Goal: Task Accomplishment & Management: Manage account settings

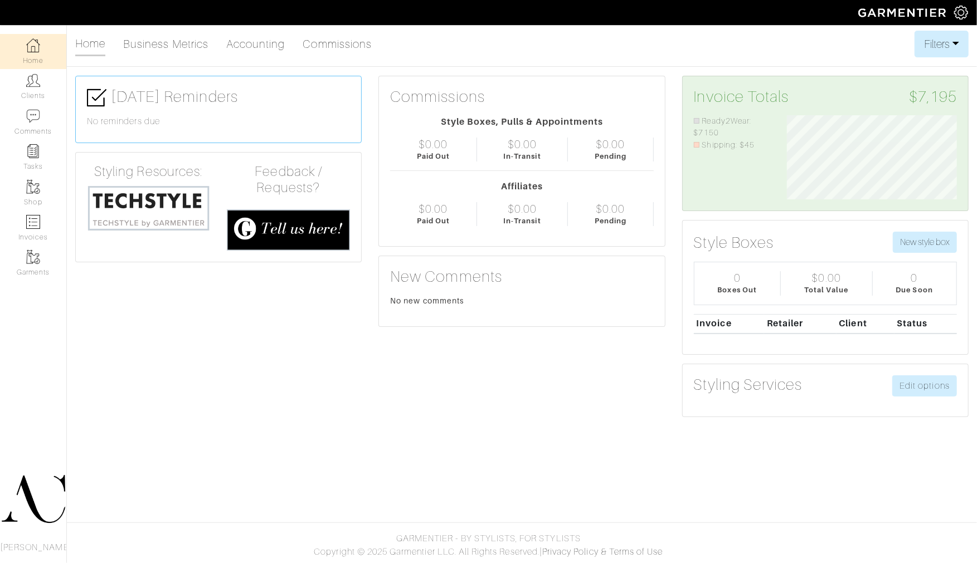
scroll to position [85, 187]
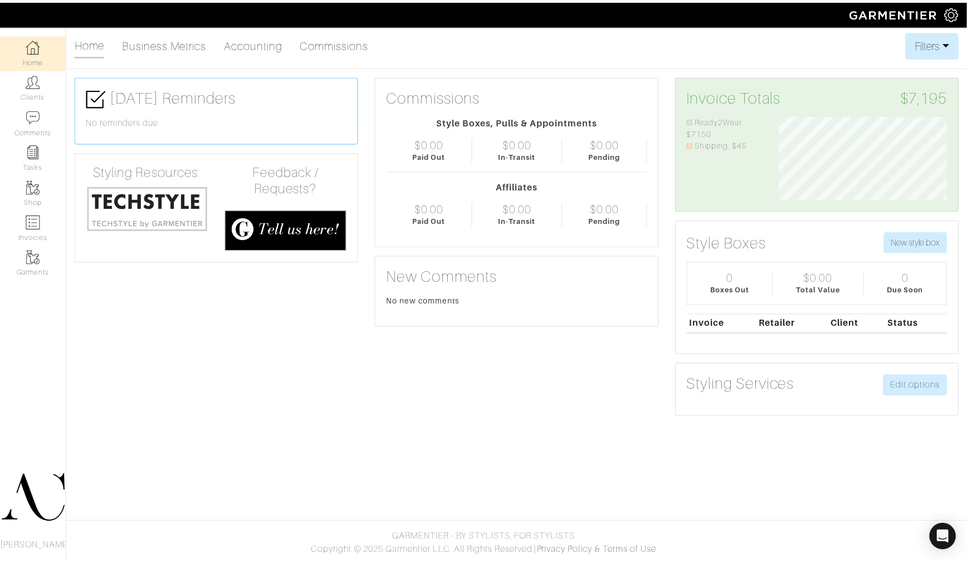
scroll to position [85, 187]
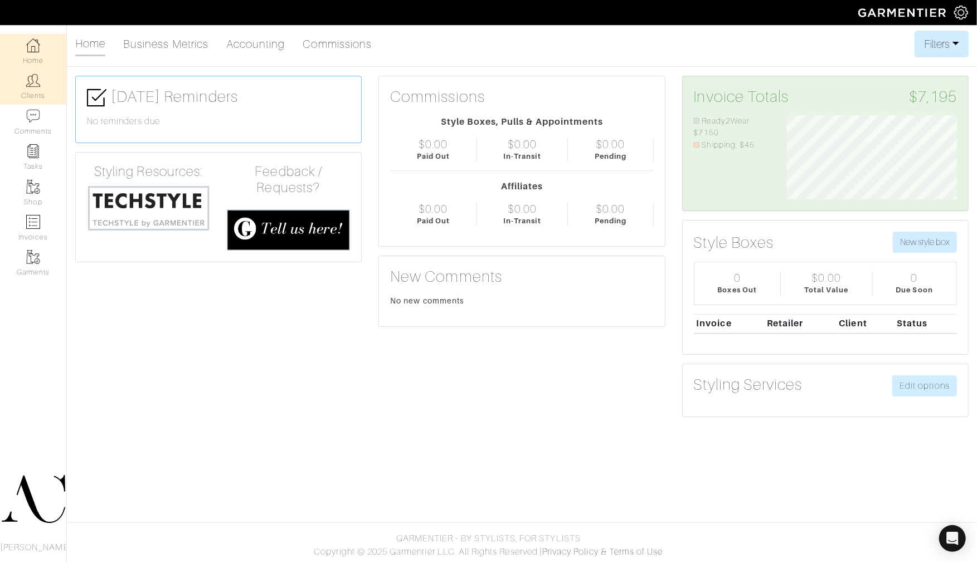
click at [26, 80] on img at bounding box center [33, 81] width 14 height 14
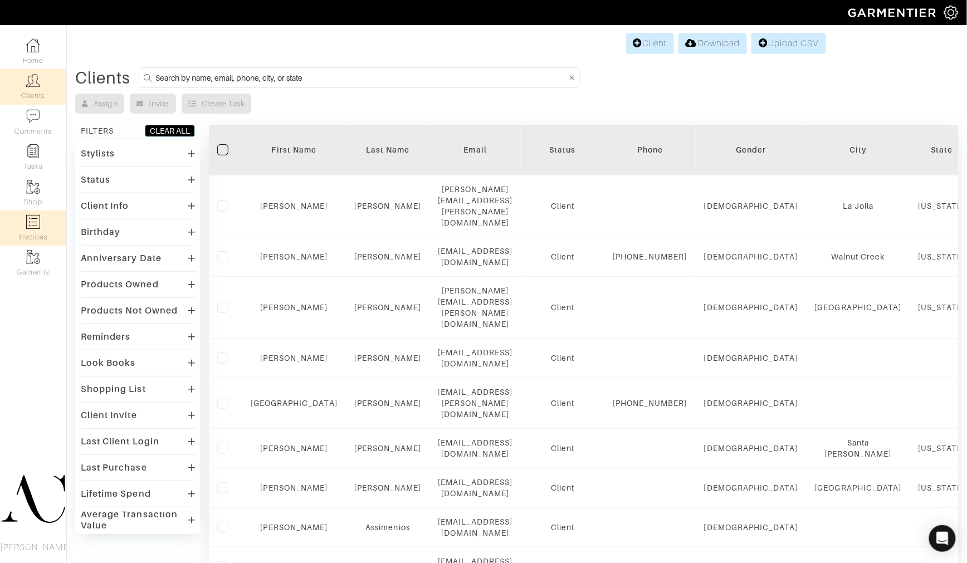
click at [23, 224] on link "Invoices" at bounding box center [33, 228] width 66 height 35
select select
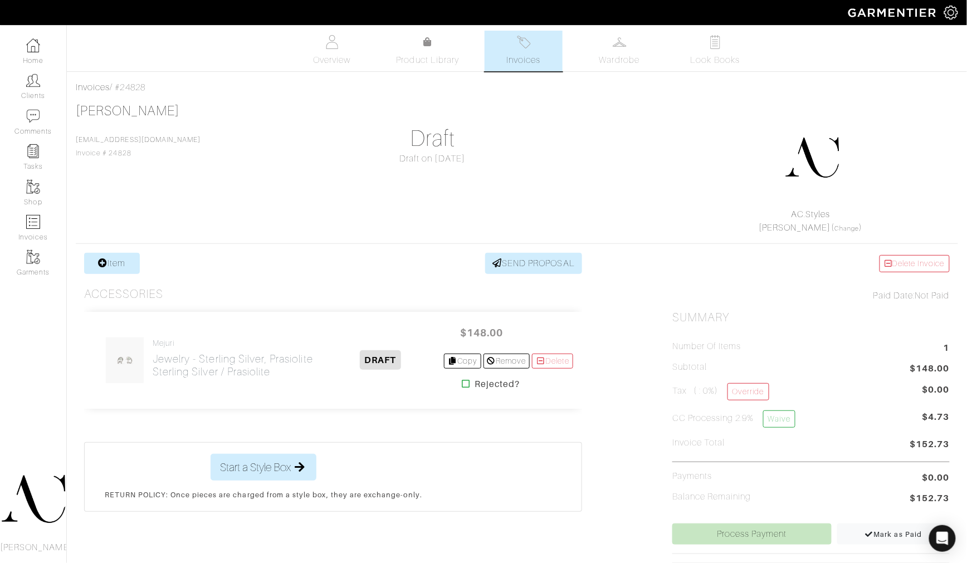
click at [141, 91] on div "Invoices / #24828" at bounding box center [517, 87] width 882 height 13
copy div "24828"
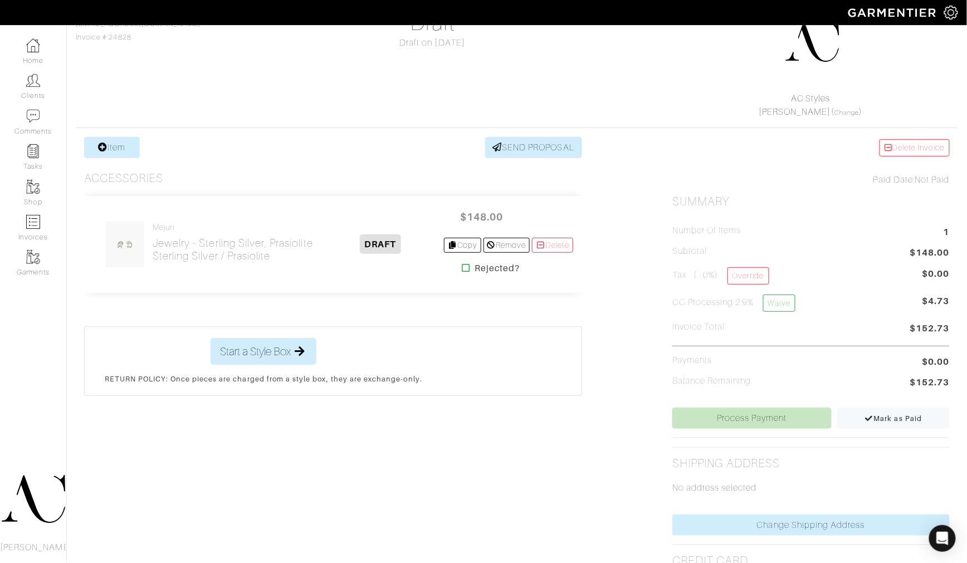
scroll to position [124, 0]
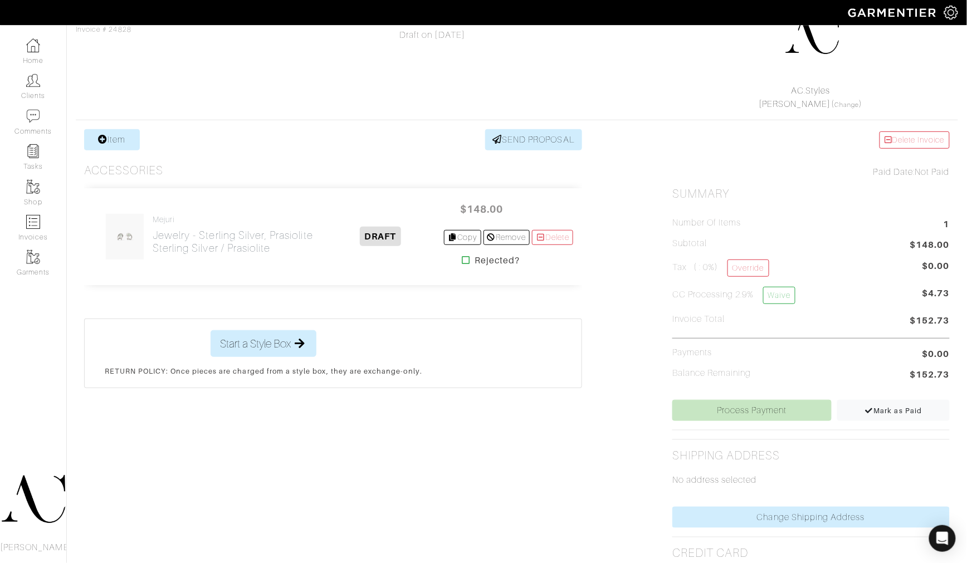
click at [128, 244] on img at bounding box center [125, 236] width 40 height 47
click at [173, 229] on h2 "Jewelry - Sterling Silver, Prasiolite Sterling Silver / Prasiolite" at bounding box center [233, 242] width 160 height 26
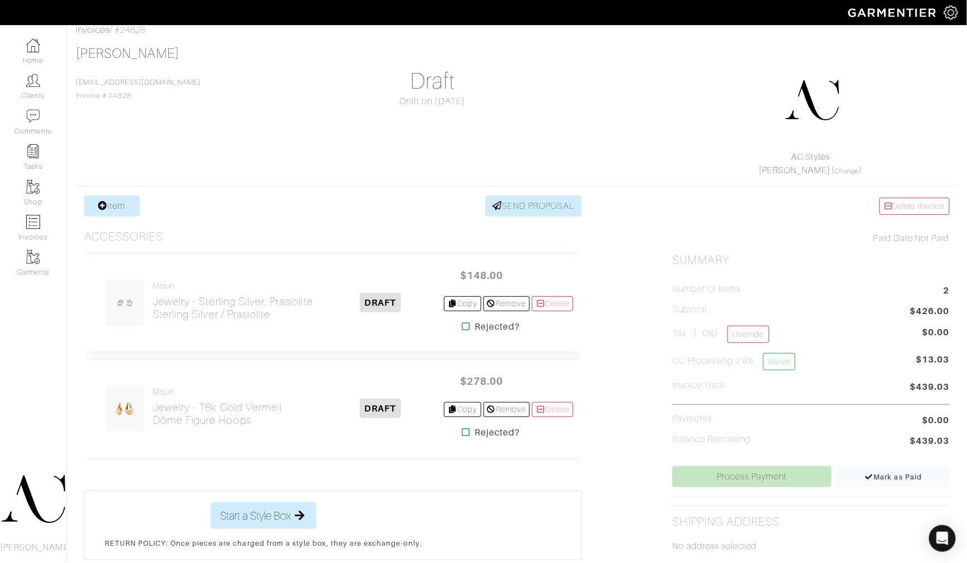
scroll to position [62, 0]
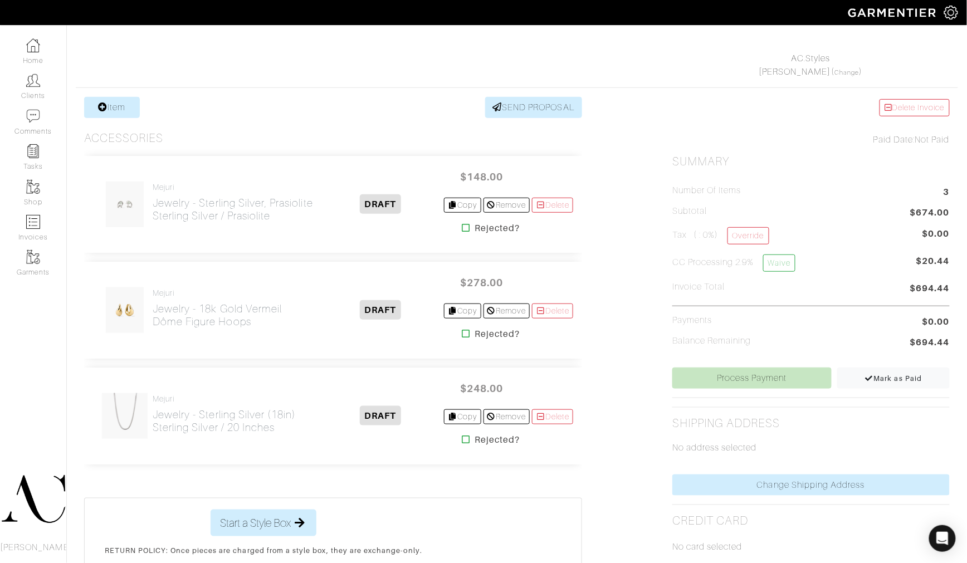
scroll to position [184, 0]
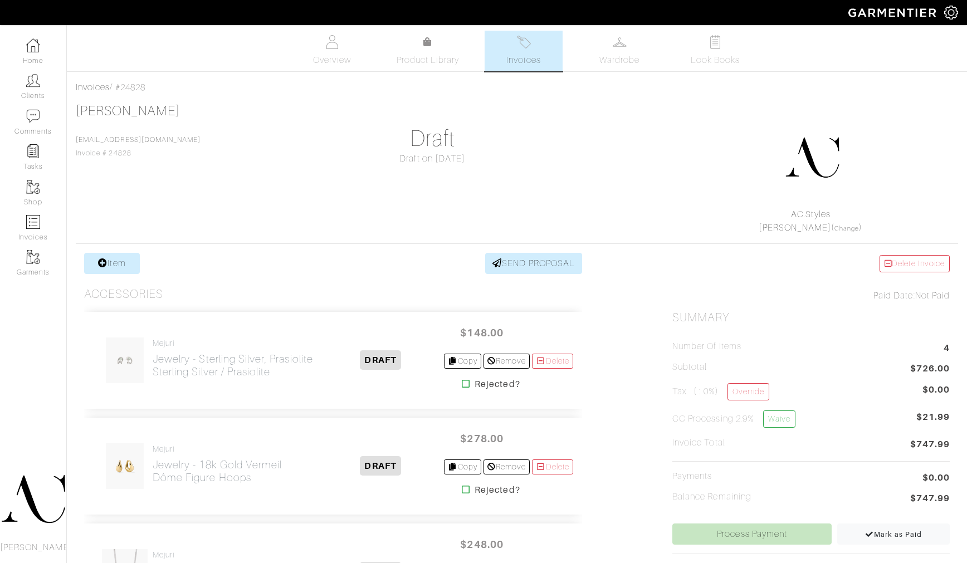
scroll to position [246, 0]
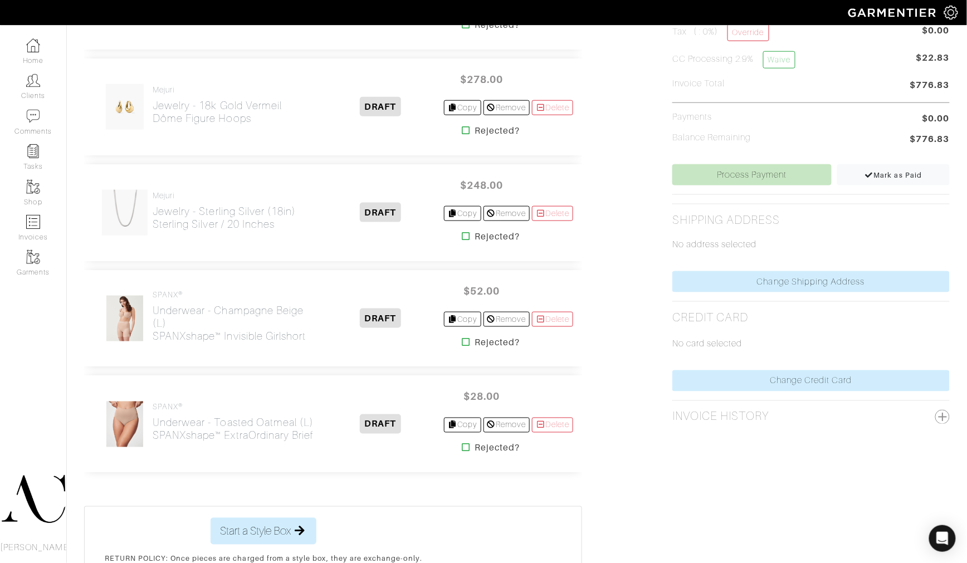
scroll to position [370, 0]
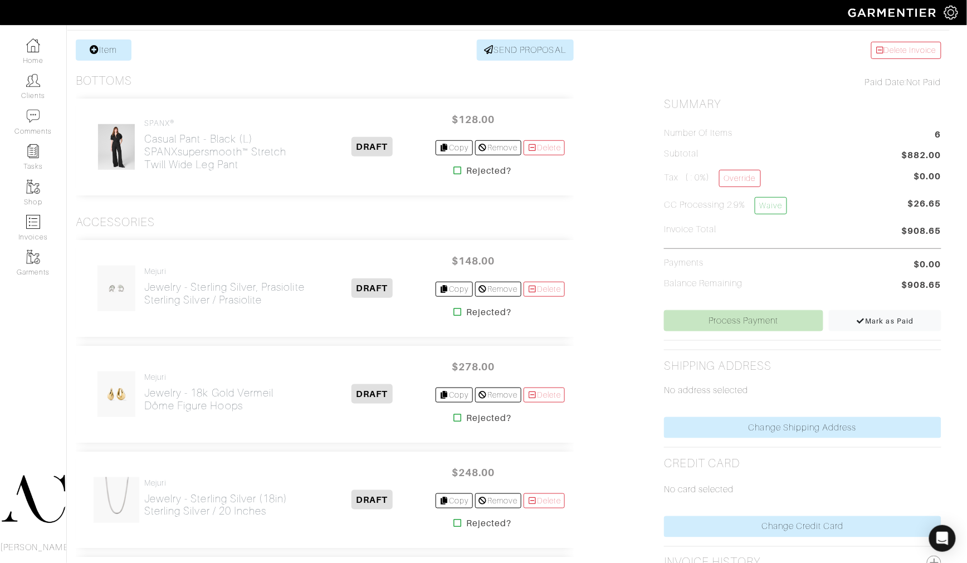
scroll to position [210, 8]
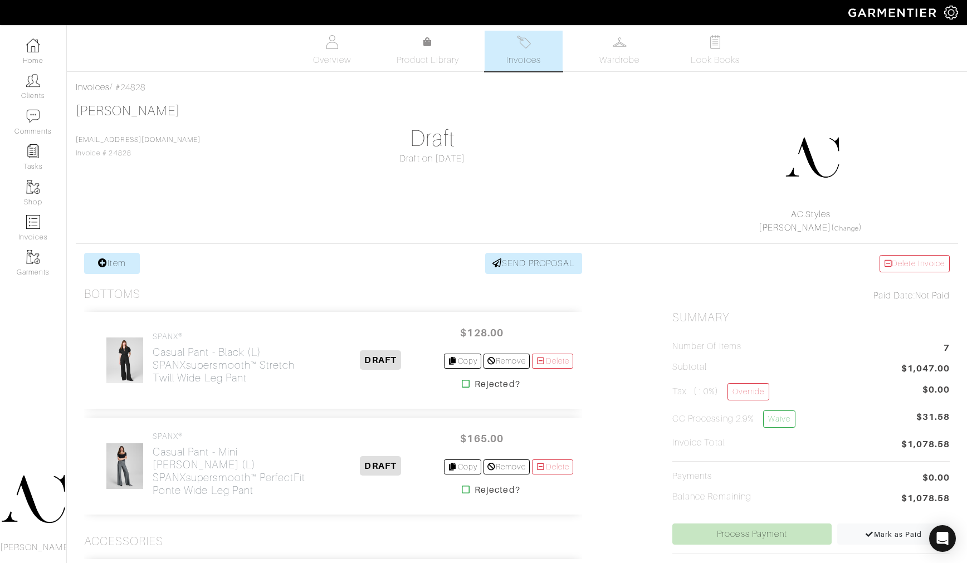
scroll to position [210, 8]
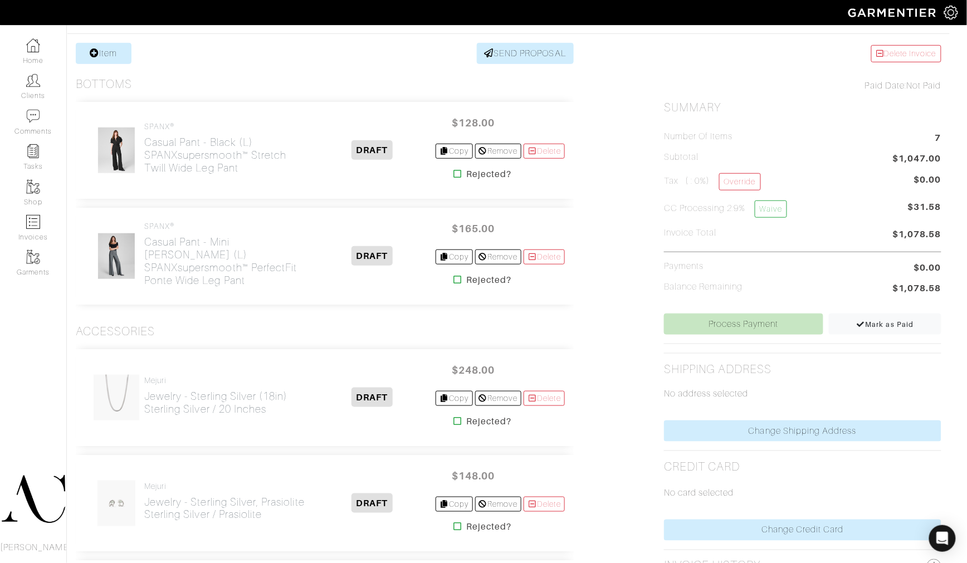
click at [113, 249] on img at bounding box center [116, 256] width 38 height 47
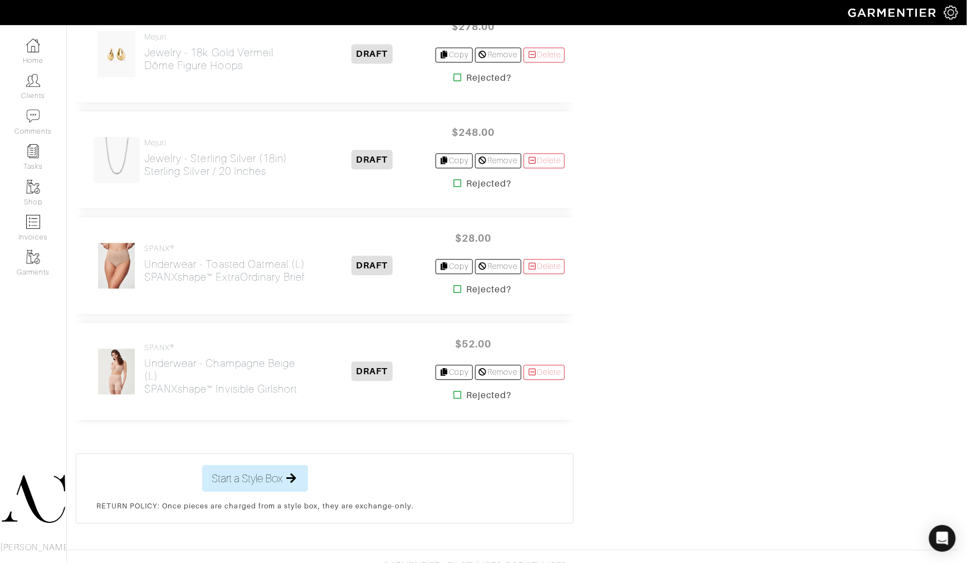
scroll to position [767, 8]
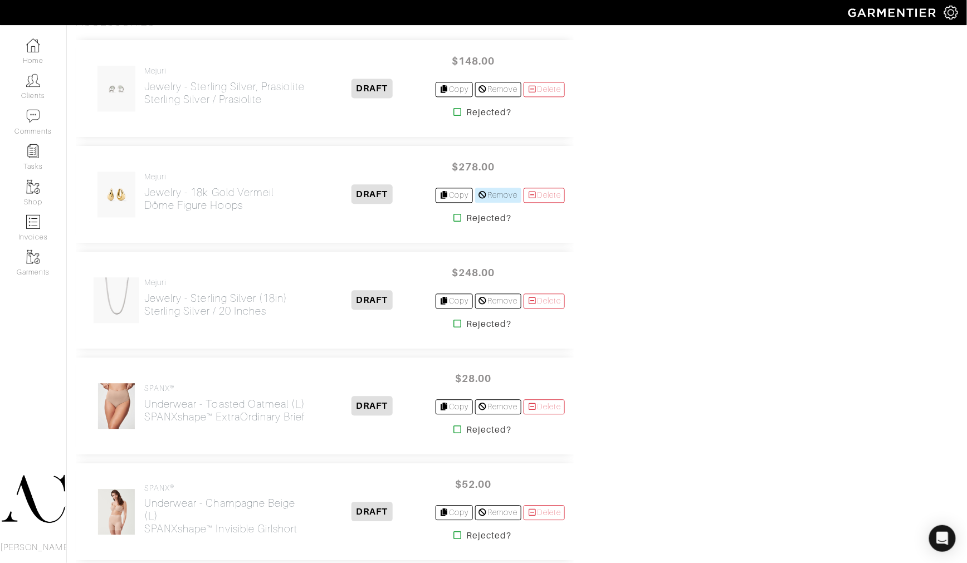
scroll to position [767, 8]
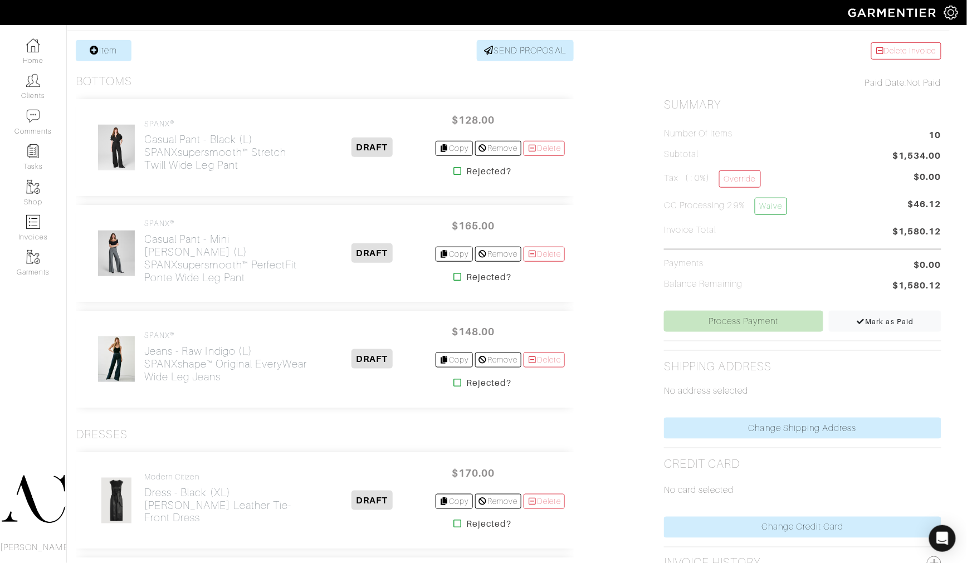
scroll to position [210, 8]
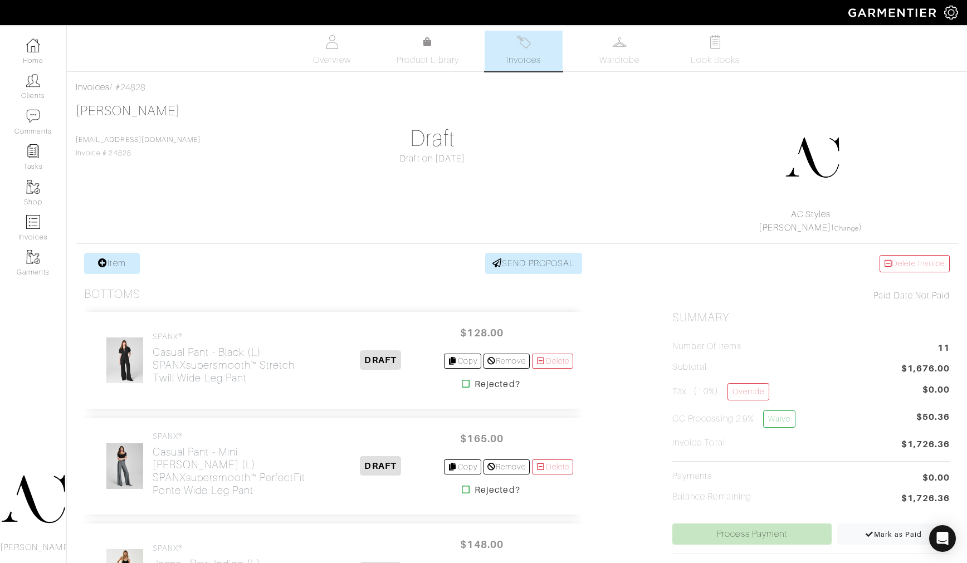
scroll to position [210, 8]
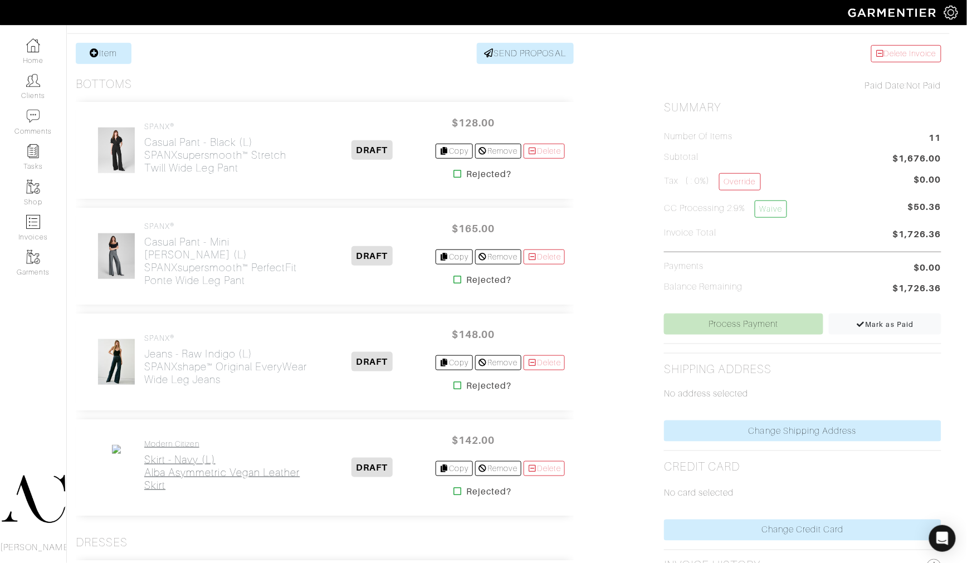
click at [184, 468] on h2 "Skirt - Navy (L) Alba Asymmetric Vegan Leather Skirt" at bounding box center [226, 472] width 165 height 38
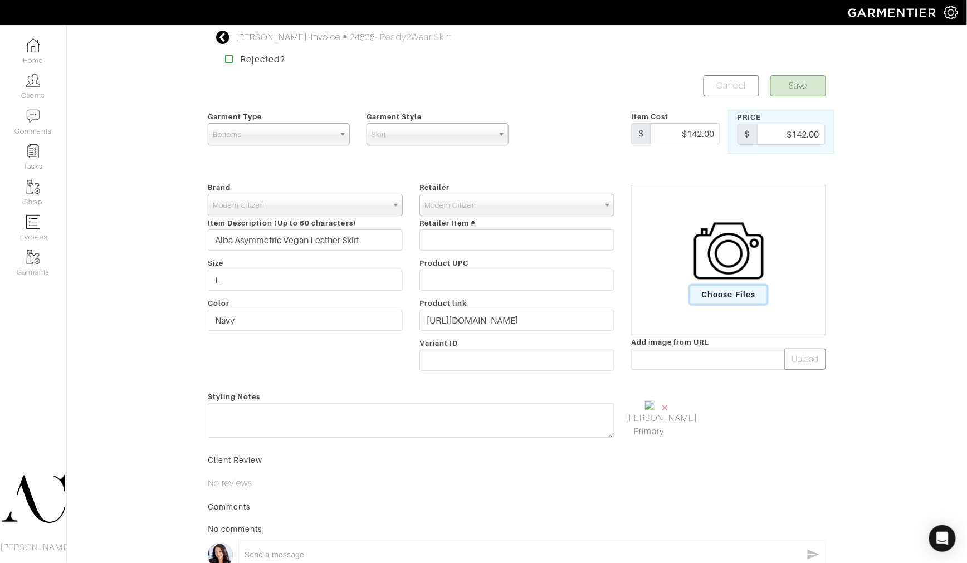
click at [718, 291] on span "Choose Files" at bounding box center [728, 295] width 77 height 18
click at [0, 0] on input "Choose Files" at bounding box center [0, 0] width 0 height 0
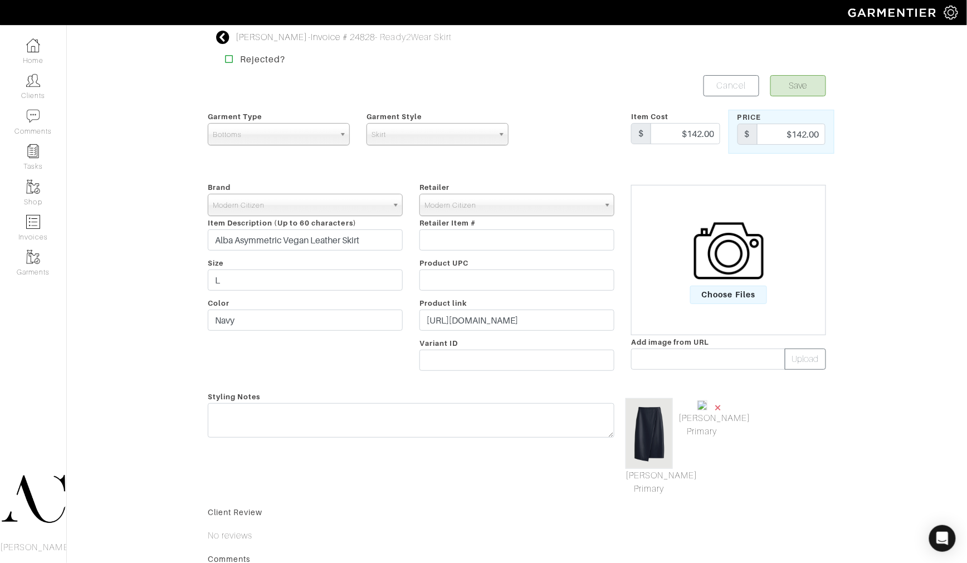
click at [720, 409] on span "×" at bounding box center [718, 407] width 9 height 15
drag, startPoint x: 686, startPoint y: 423, endPoint x: 661, endPoint y: 432, distance: 27.1
click at [684, 424] on div "Mark As Primary" at bounding box center [729, 443] width 212 height 106
click at [648, 438] on img at bounding box center [649, 433] width 47 height 71
click at [649, 477] on link "Mark As Primary" at bounding box center [649, 482] width 47 height 27
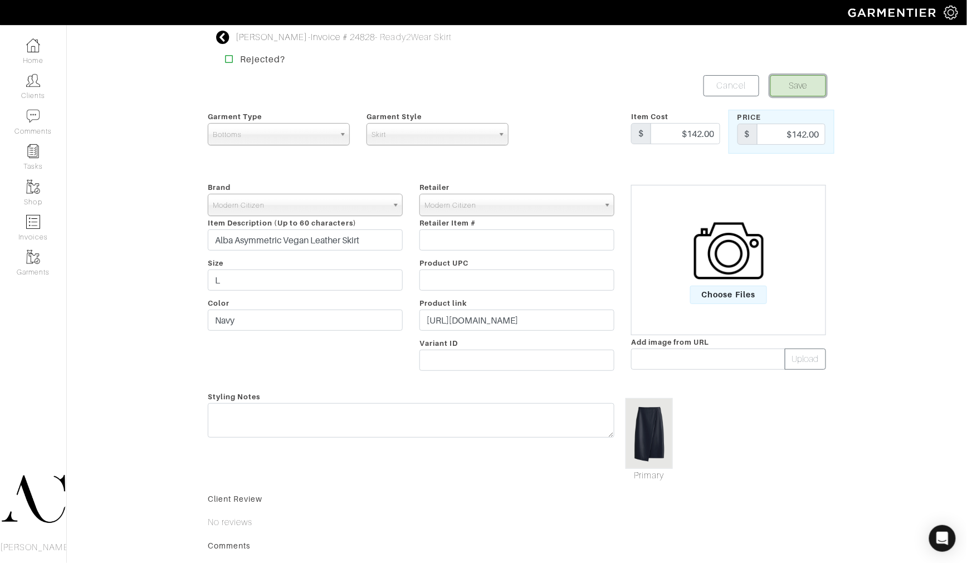
click at [806, 90] on button "Save" at bounding box center [798, 85] width 56 height 21
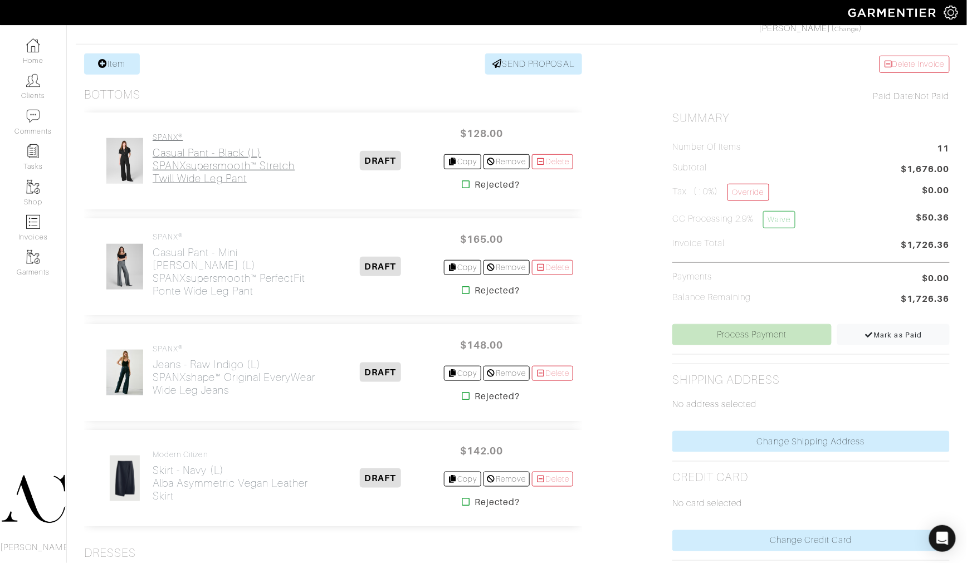
scroll to position [247, 0]
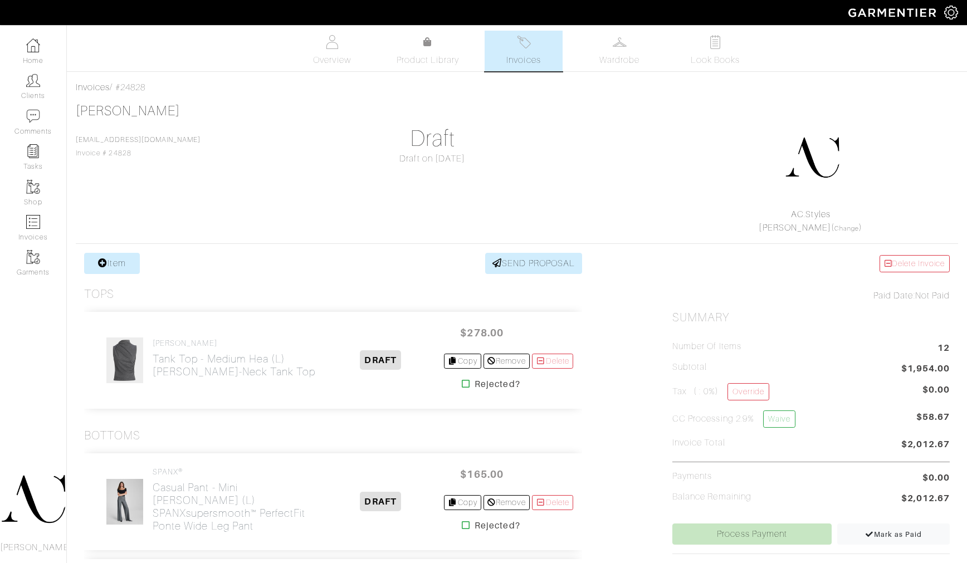
scroll to position [247, 0]
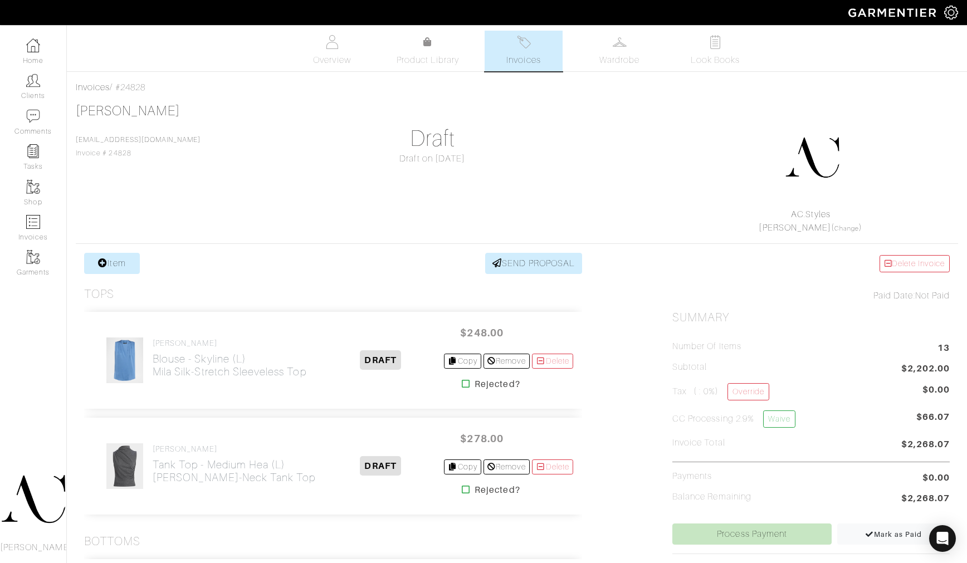
scroll to position [247, 0]
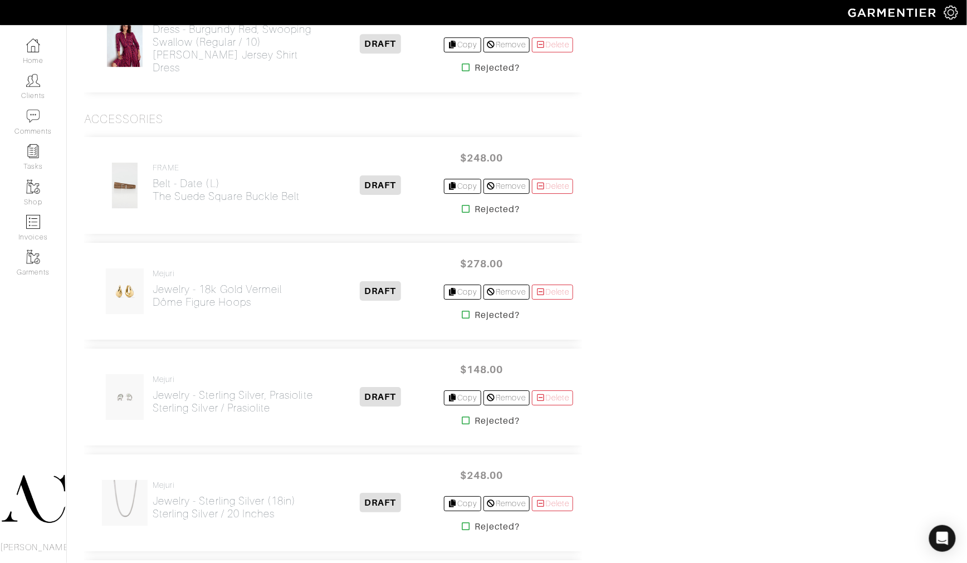
scroll to position [1129, 0]
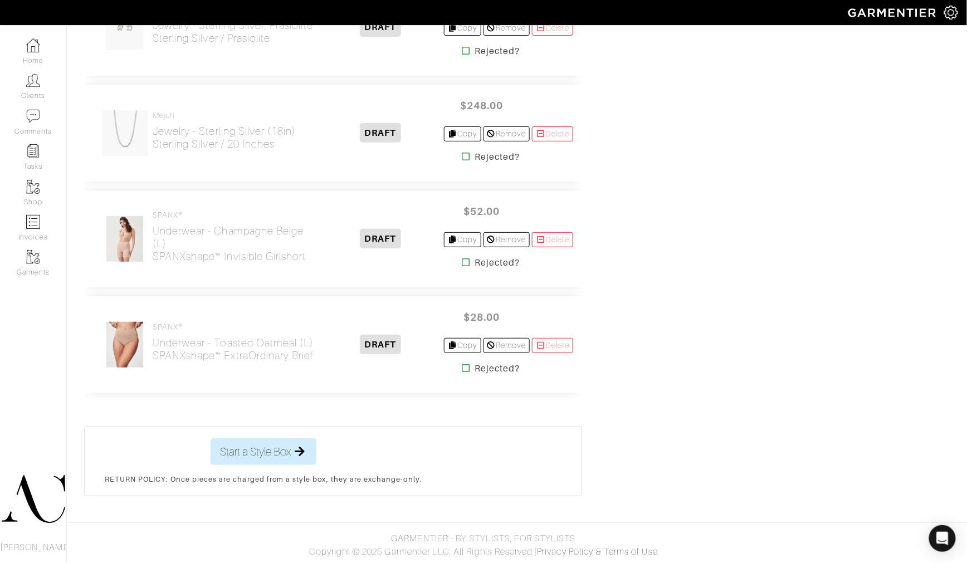
scroll to position [1005, 0]
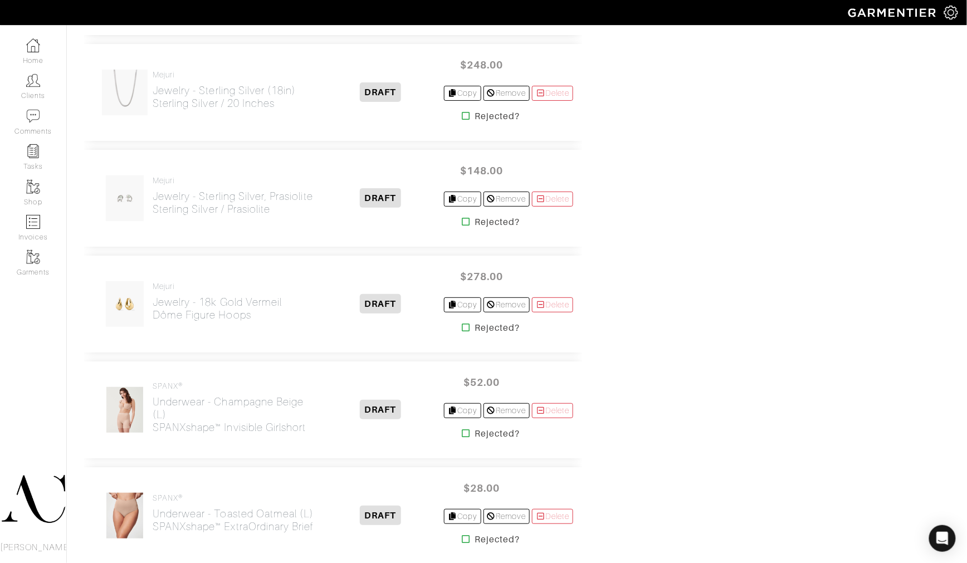
scroll to position [1421, 0]
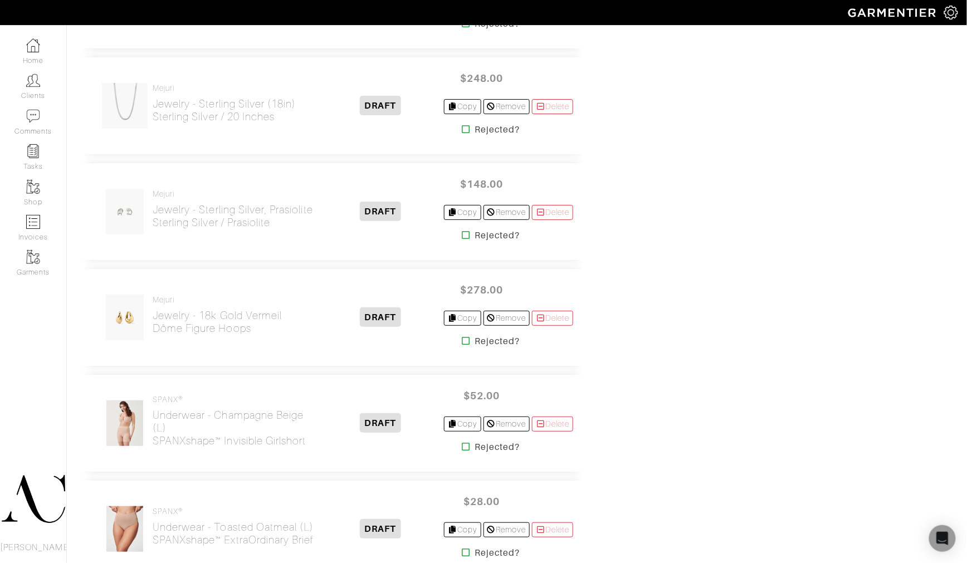
scroll to position [1421, 0]
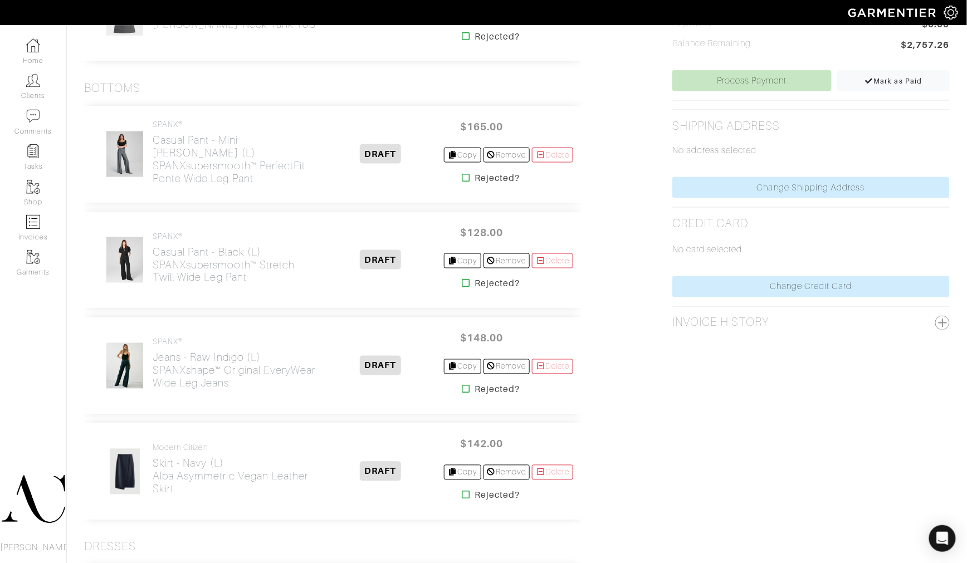
scroll to position [448, 0]
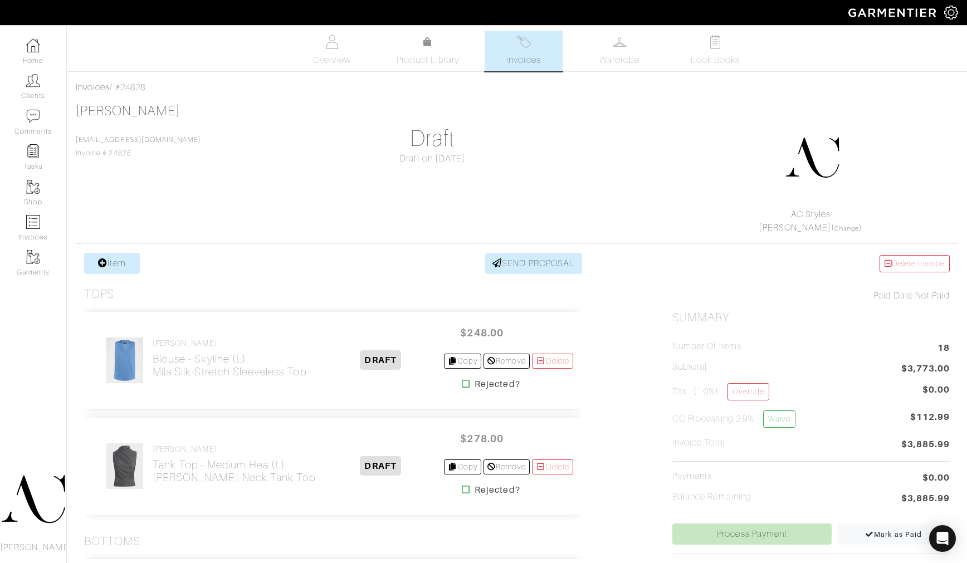
scroll to position [448, 0]
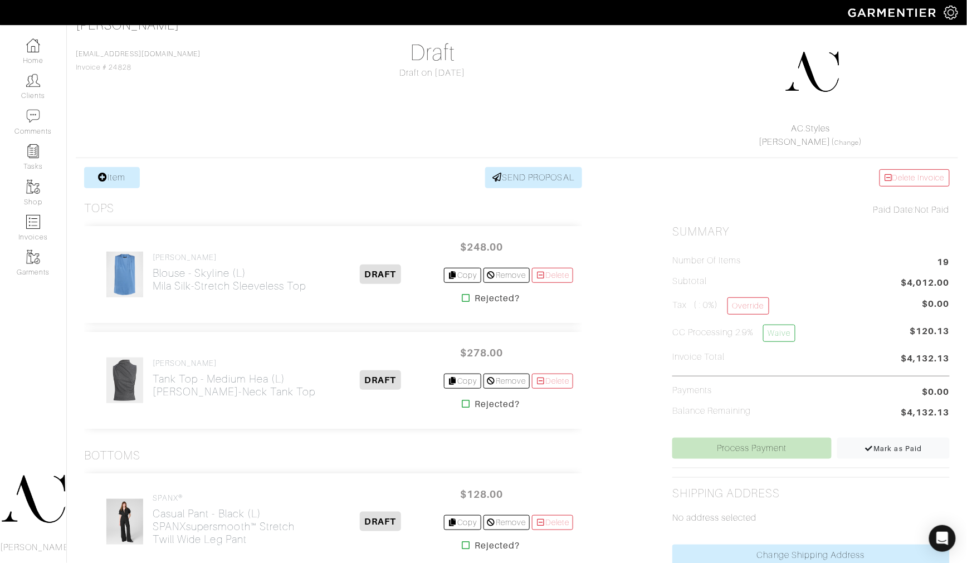
scroll to position [76, 0]
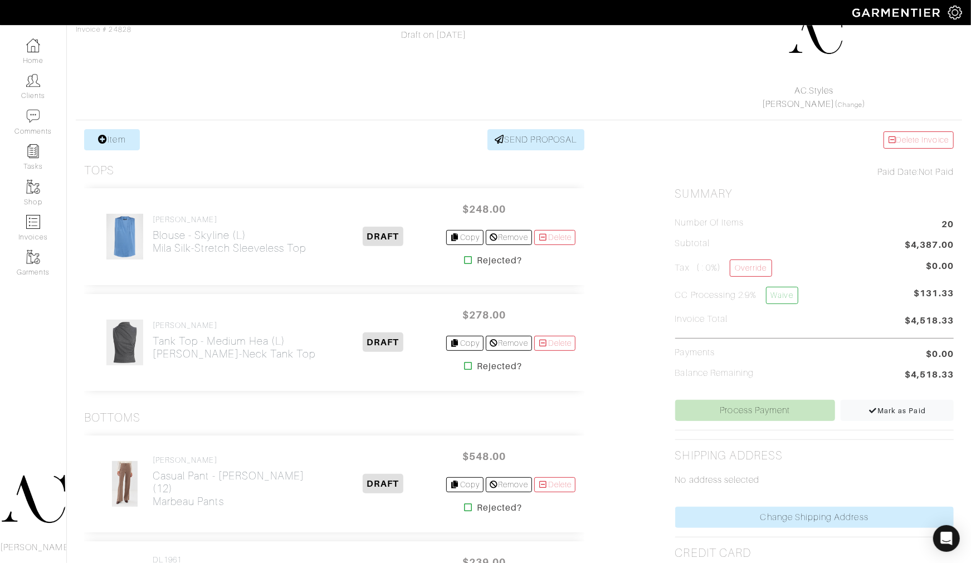
scroll to position [1474, 0]
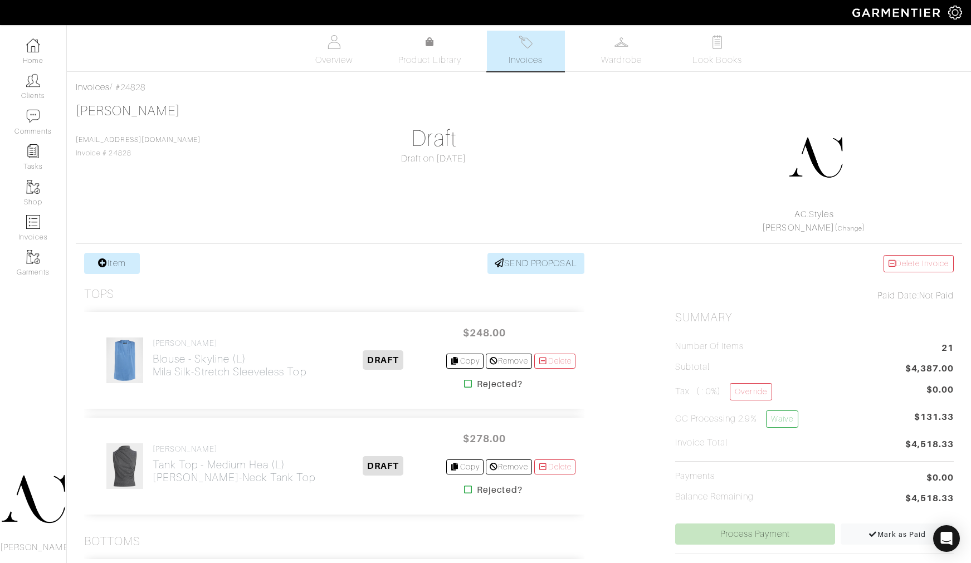
scroll to position [1474, 2]
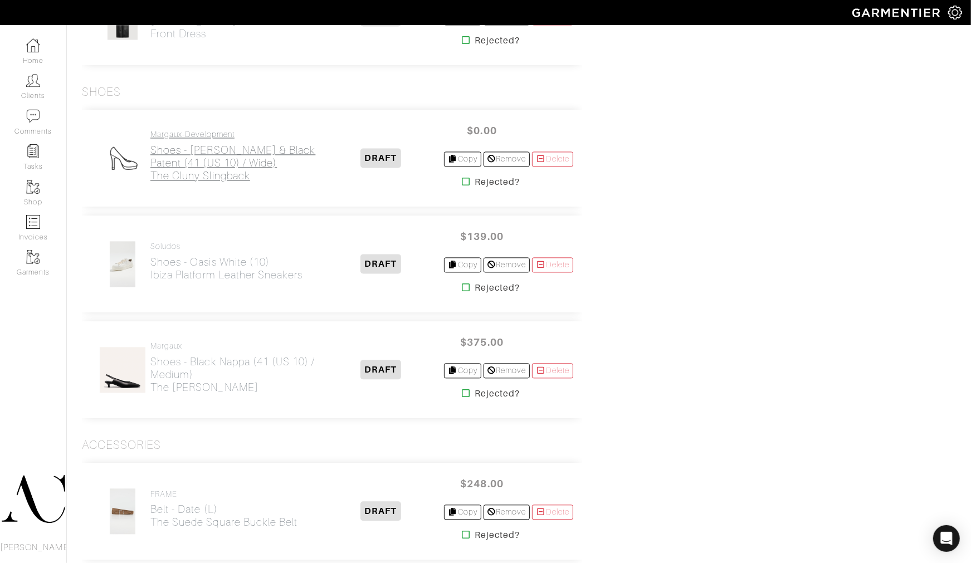
click at [231, 168] on h2 "Shoes - Indigo Denim & Black Patent (41 (US 10) / Wide) The Cluny Slingback" at bounding box center [233, 163] width 167 height 38
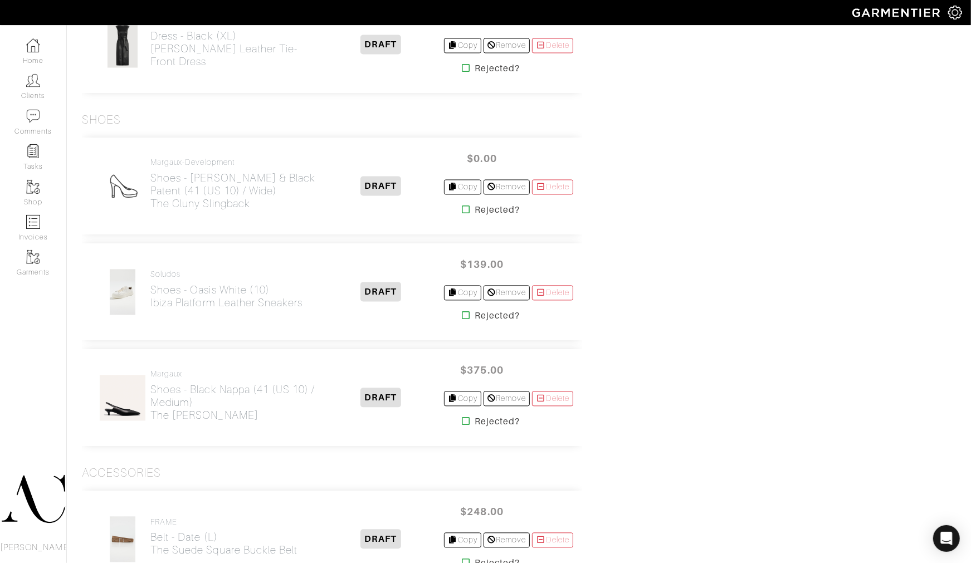
scroll to position [1350, 2]
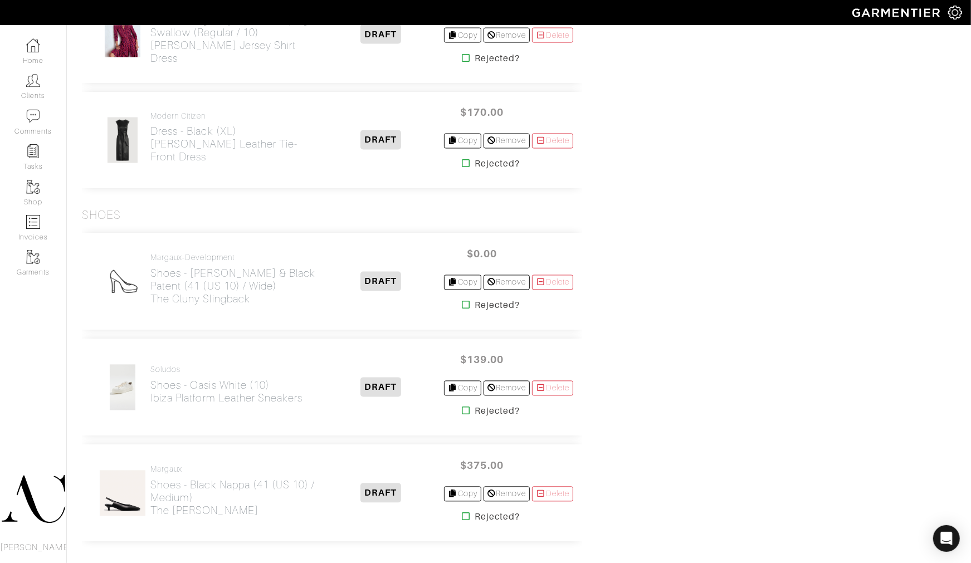
click at [770, 261] on div "Delete Invoice Paid Date: Not Paid Summary Number of Items 21 Subtotal $4,387.0…" at bounding box center [812, 169] width 295 height 2533
click at [247, 280] on h2 "Shoes - Indigo Denim & Black Patent (41 (US 10) / Wide) The Cluny Slingback" at bounding box center [233, 286] width 167 height 38
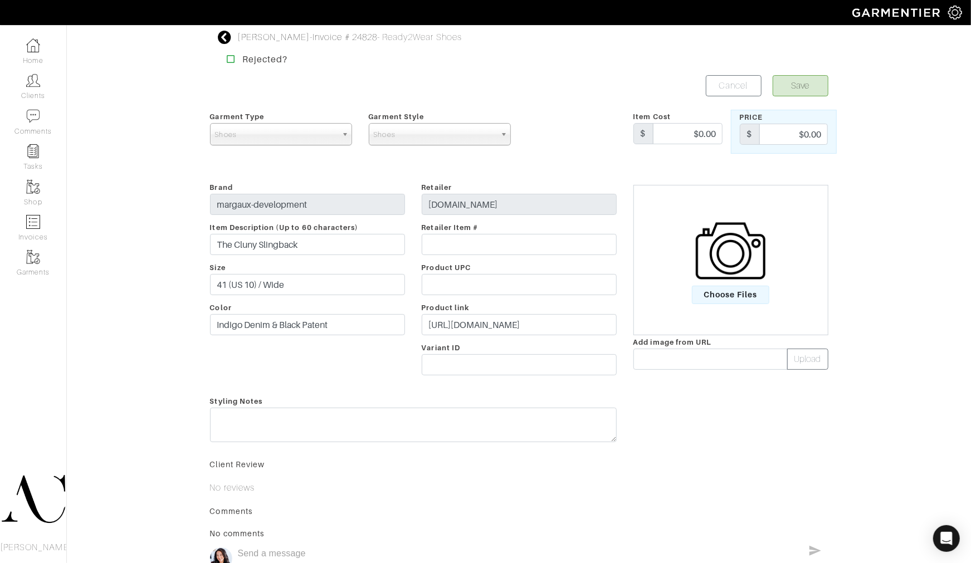
click at [257, 187] on div "Brand margaux-development Item Description (Up to 60 characters) The Cluny Slin…" at bounding box center [308, 280] width 212 height 201
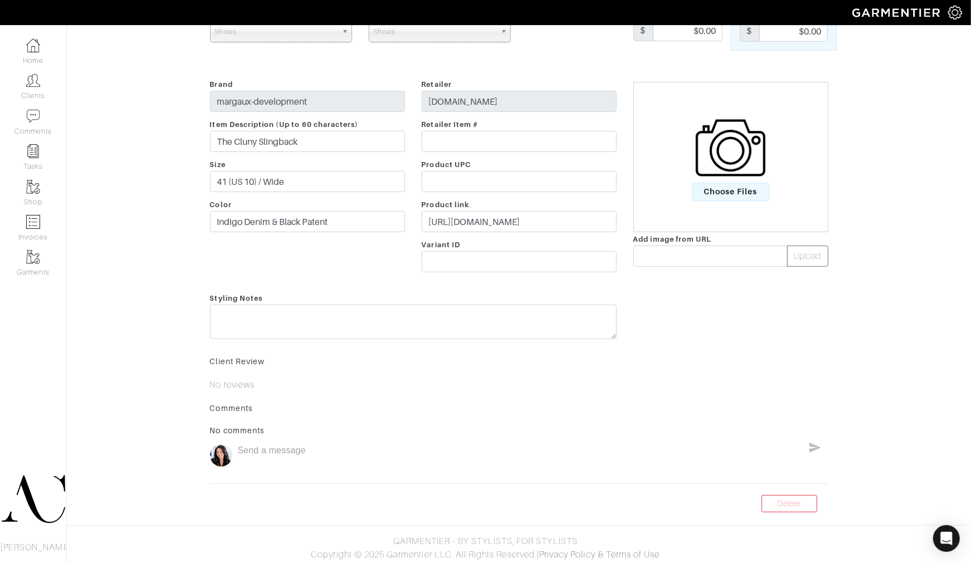
scroll to position [106, 0]
drag, startPoint x: 803, startPoint y: 508, endPoint x: 553, endPoint y: 40, distance: 530.1
click at [803, 507] on link "Delete" at bounding box center [790, 500] width 56 height 17
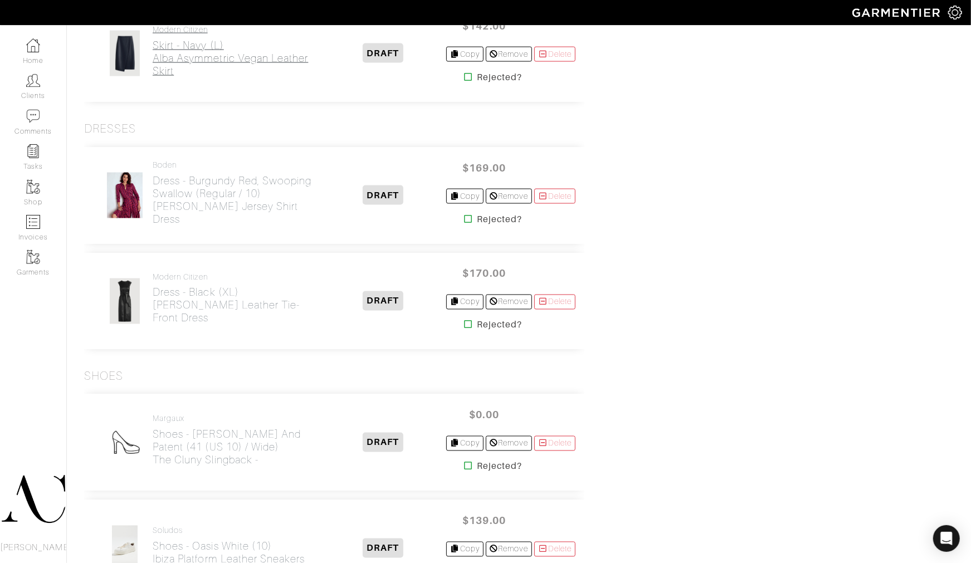
scroll to position [1362, 0]
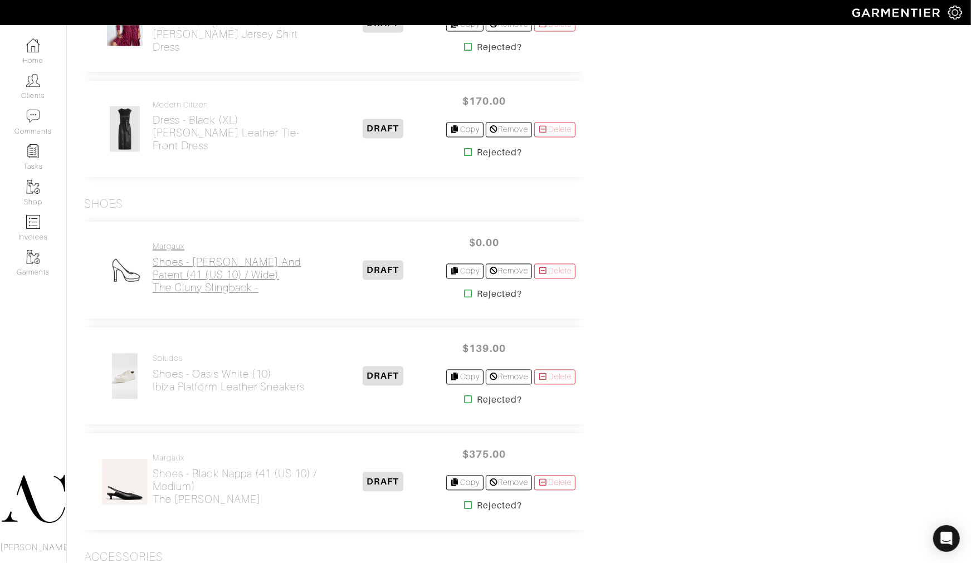
click at [187, 262] on h2 "Shoes - Indigo Denim and Patent (41 (US 10) / Wide) The Cluny Slingback -" at bounding box center [236, 275] width 167 height 38
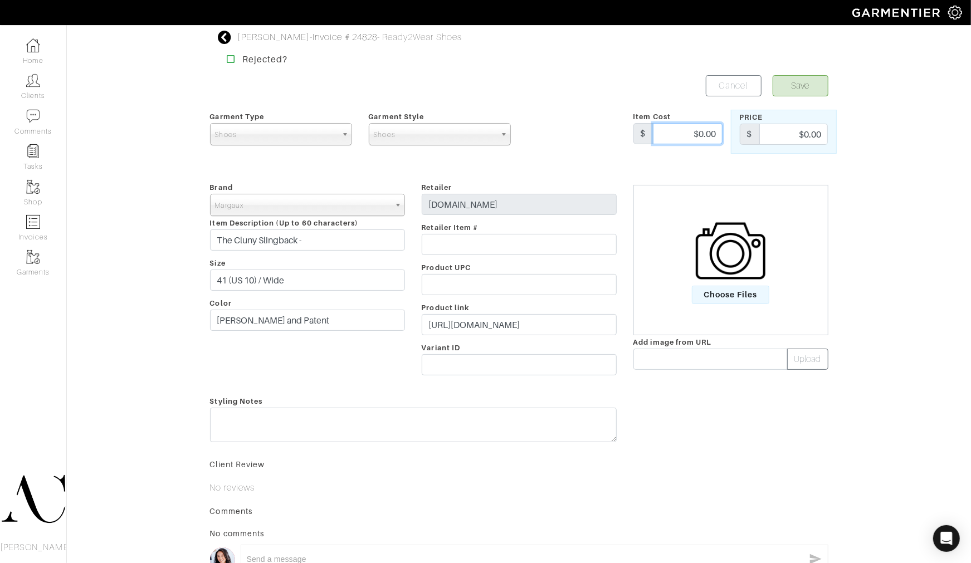
click at [709, 132] on input "$0.00" at bounding box center [688, 133] width 70 height 21
type input "$365"
click at [799, 132] on input "$0.00" at bounding box center [793, 134] width 69 height 21
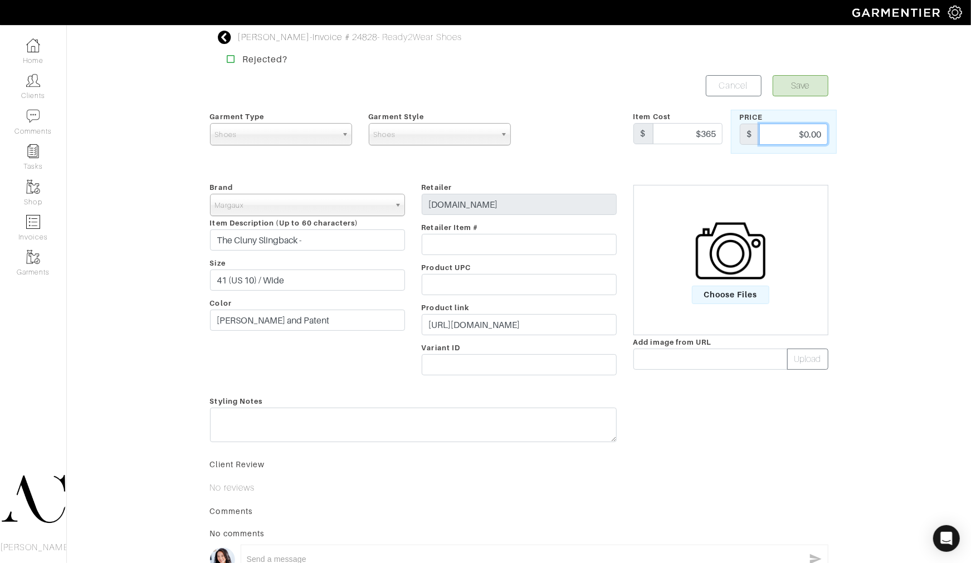
paste input "365"
type input "$365"
click at [733, 301] on span "Choose Files" at bounding box center [730, 295] width 77 height 18
click at [0, 0] on input "Choose Files" at bounding box center [0, 0] width 0 height 0
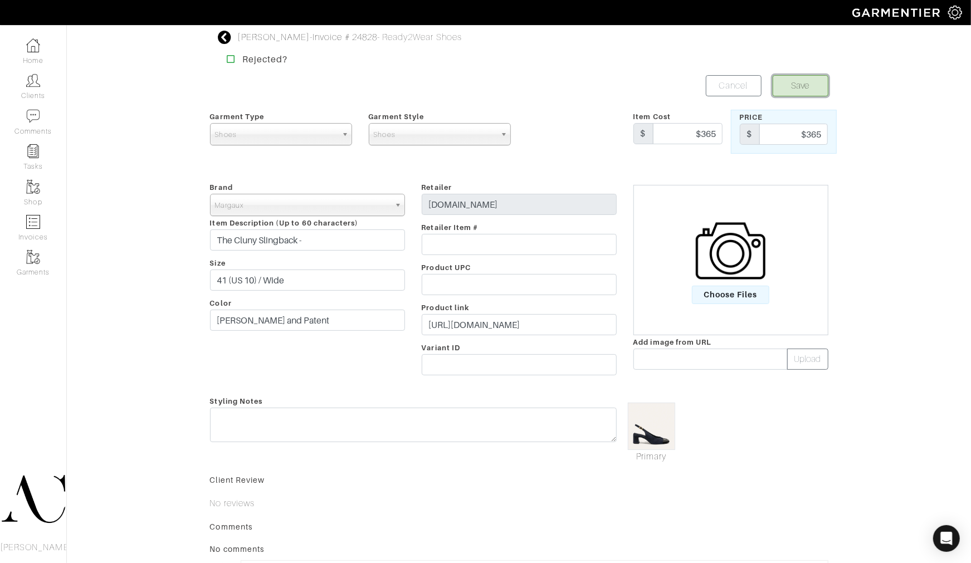
click at [806, 81] on button "Save" at bounding box center [801, 85] width 56 height 21
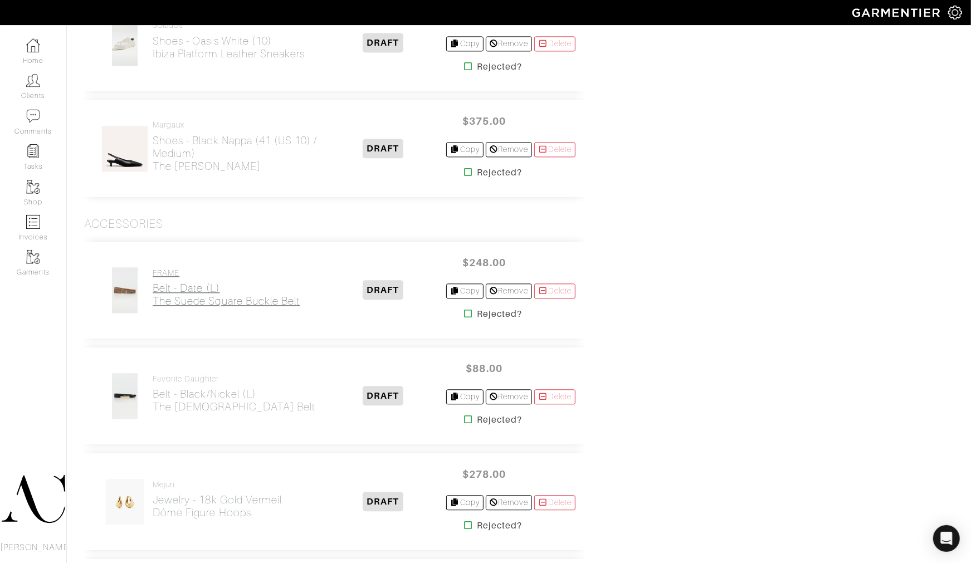
scroll to position [2042, 0]
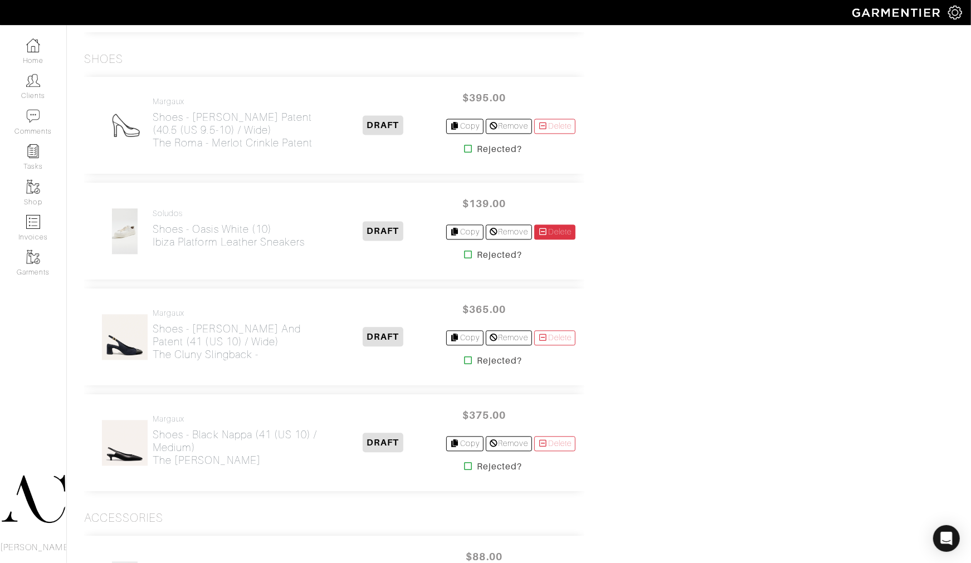
scroll to position [1467, 0]
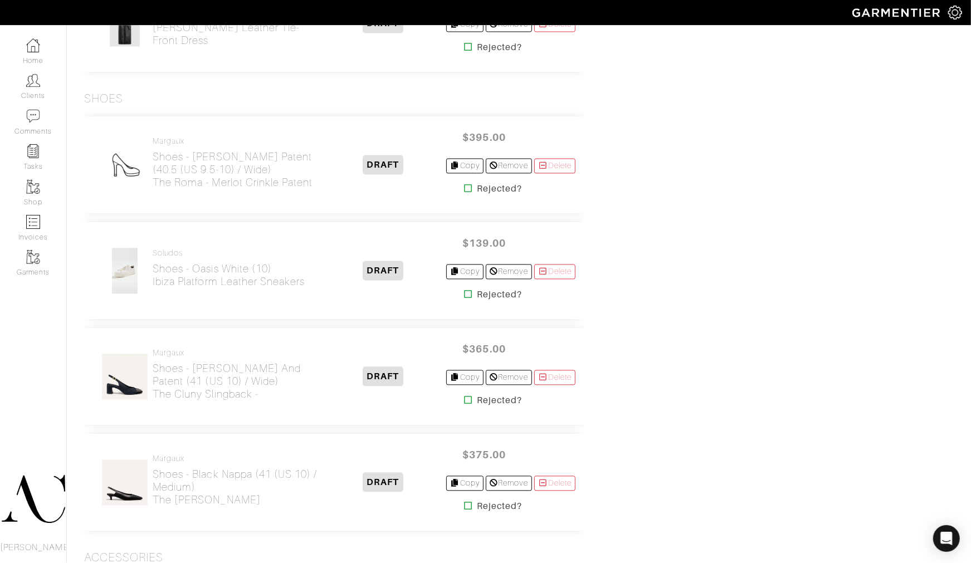
click at [120, 160] on img at bounding box center [124, 164] width 47 height 47
click at [187, 166] on h2 "Shoes - Merlot Crinkle Patent (40.5 (US 9.5-10) / Wide) The Roma - Merlot Crink…" at bounding box center [236, 169] width 167 height 38
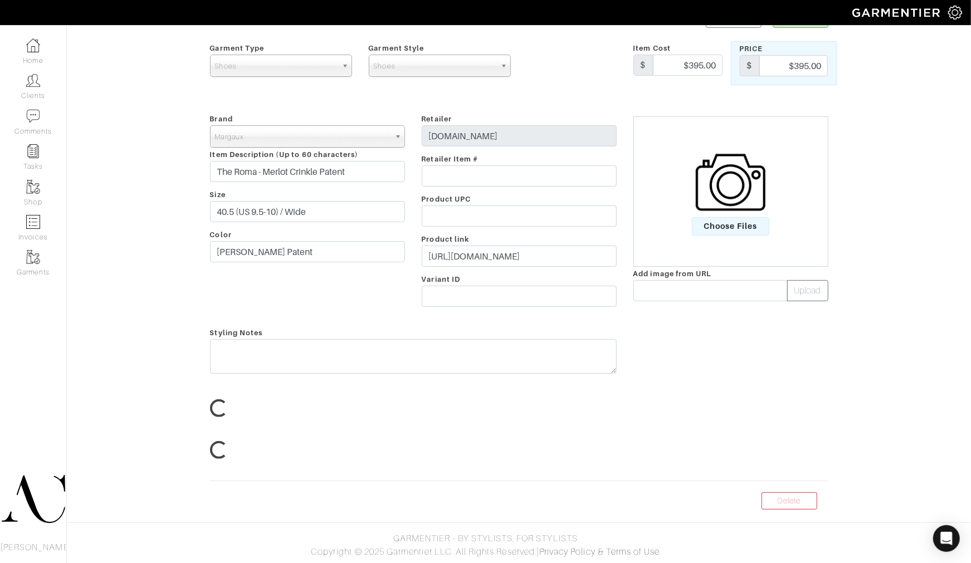
click at [189, 166] on div "Juliette Dunlevy - Invoice # 24828 - Ready2Wear Shoes Rejected? Save Cancel Gar…" at bounding box center [485, 236] width 971 height 548
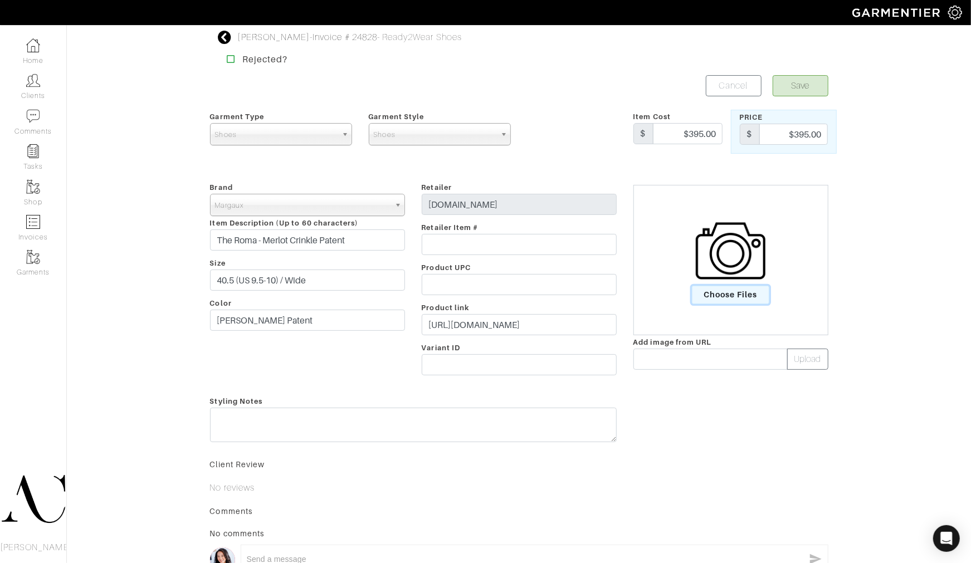
click at [730, 288] on span "Choose Files" at bounding box center [730, 295] width 77 height 18
click at [0, 0] on input "Choose Files" at bounding box center [0, 0] width 0 height 0
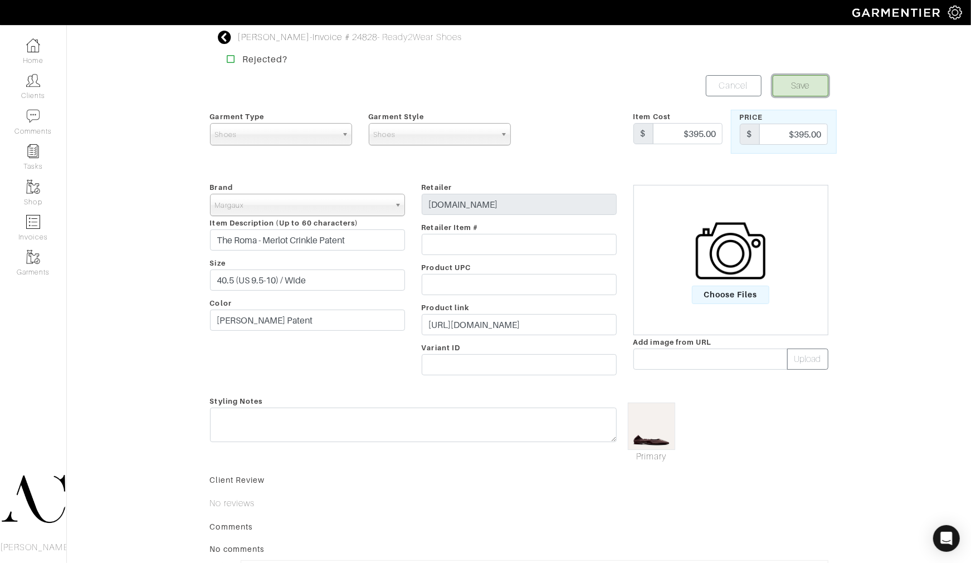
click at [804, 93] on button "Save" at bounding box center [801, 85] width 56 height 21
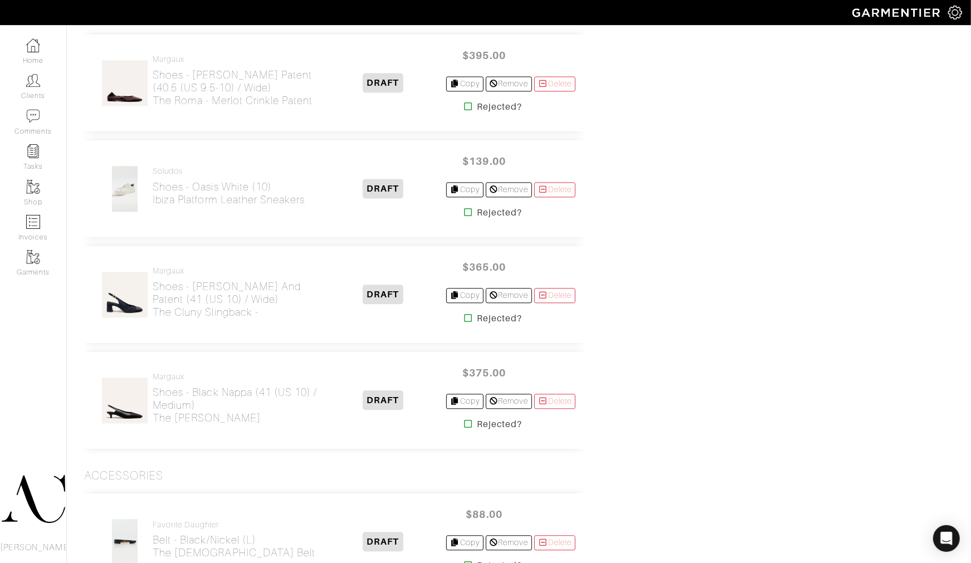
scroll to position [1547, 0]
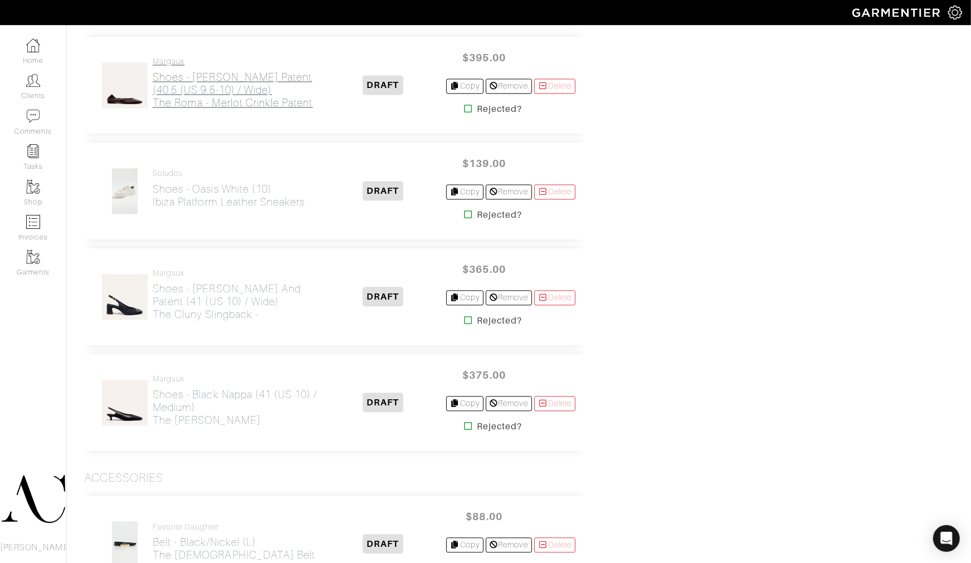
click at [264, 99] on h2 "Shoes - Merlot Crinkle Patent (40.5 (US 9.5-10) / Wide) The Roma - Merlot Crink…" at bounding box center [236, 90] width 167 height 38
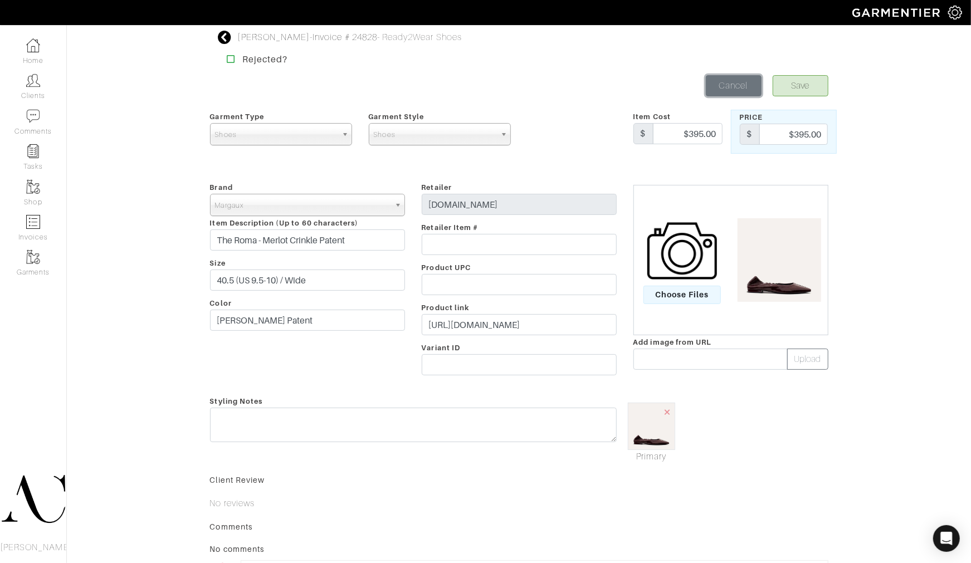
click at [737, 85] on link "Cancel" at bounding box center [734, 85] width 56 height 21
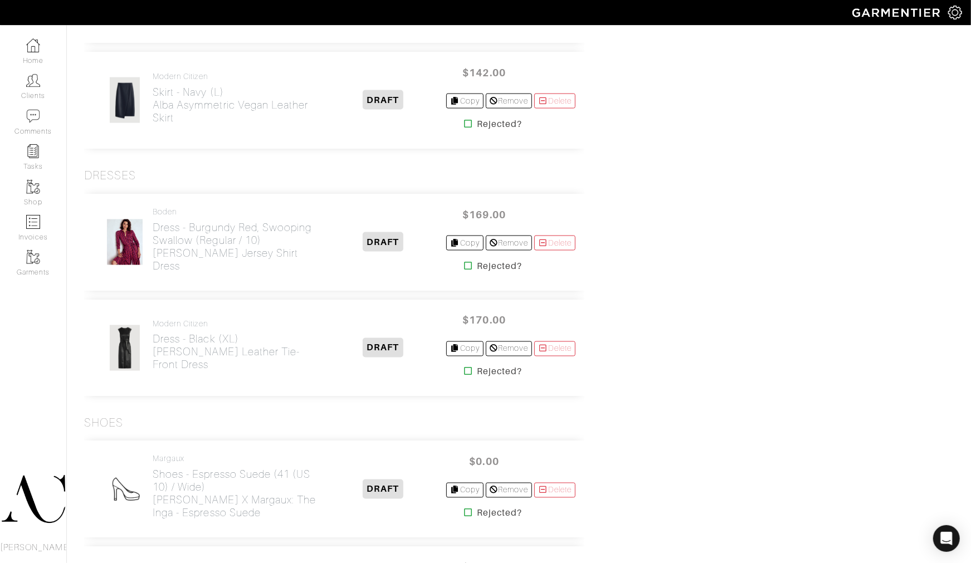
scroll to position [1176, 0]
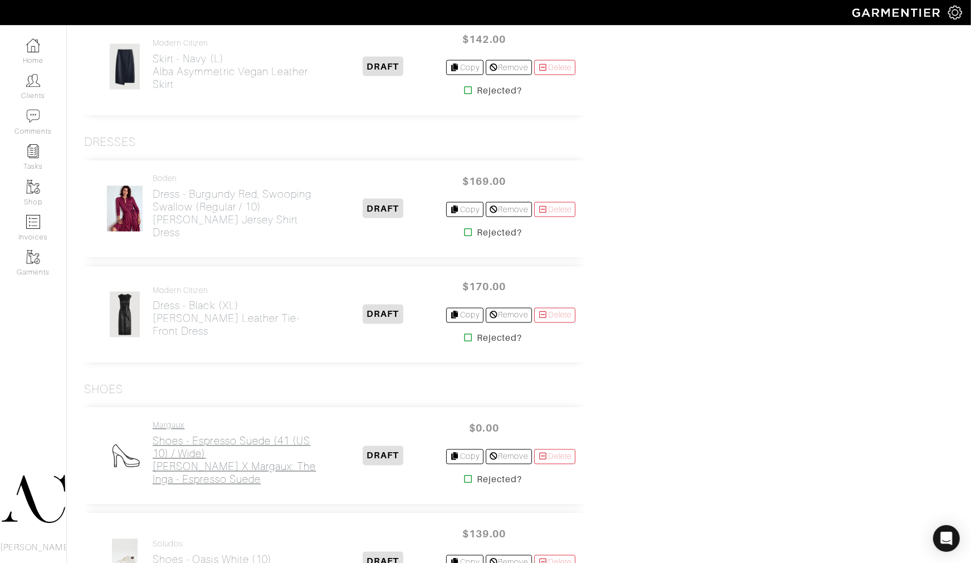
click at [241, 440] on h2 "Shoes - Espresso Suede (41 (US 10) / Wide) Alex Mill x Margaux: The Inga - Espr…" at bounding box center [236, 460] width 167 height 51
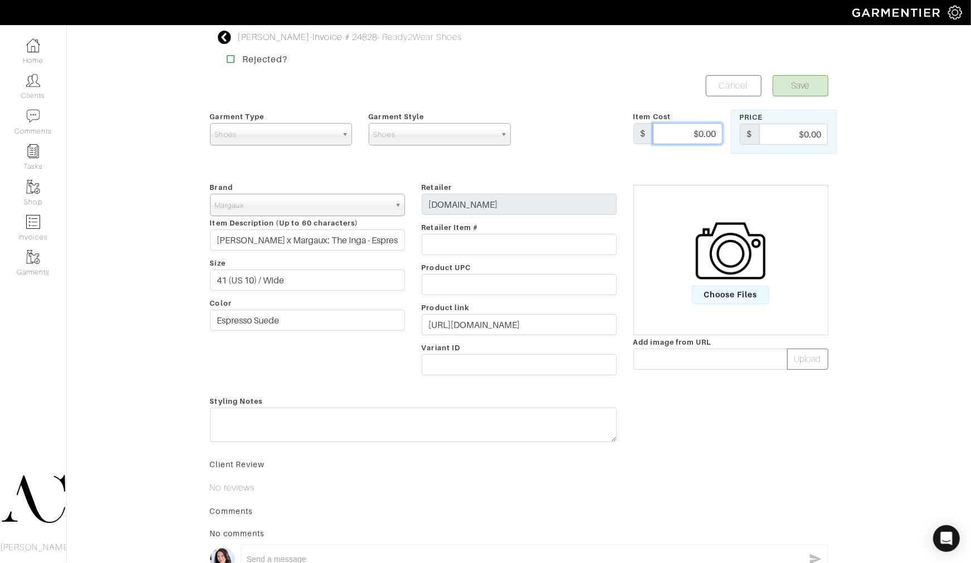
click at [706, 134] on input "$0.00" at bounding box center [688, 133] width 70 height 21
click at [707, 129] on input "$0.00" at bounding box center [688, 133] width 70 height 21
type input "$495.00"
click at [789, 127] on input "$0.00" at bounding box center [793, 134] width 69 height 21
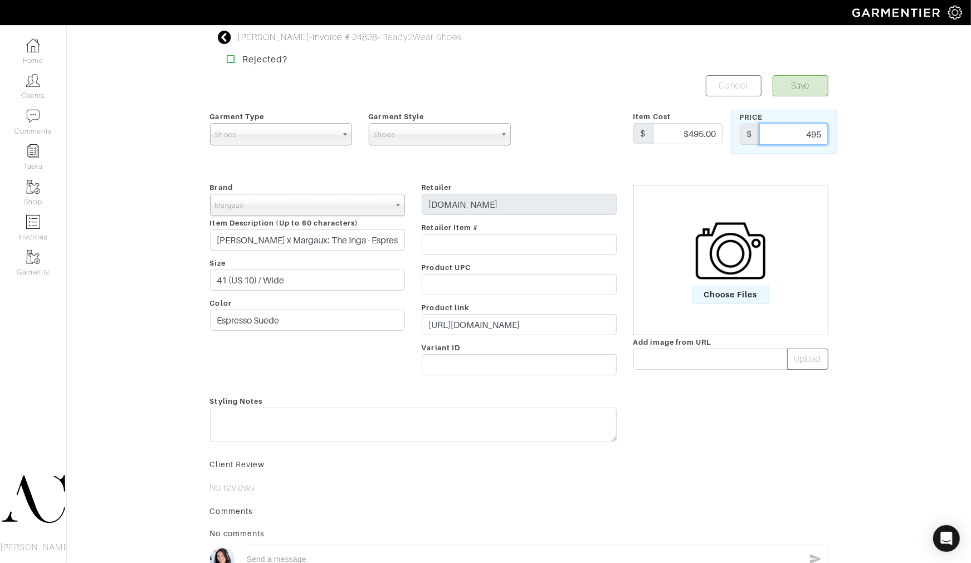
type input "495"
click at [710, 297] on span "Choose Files" at bounding box center [730, 295] width 77 height 18
click at [0, 0] on input "Choose Files" at bounding box center [0, 0] width 0 height 0
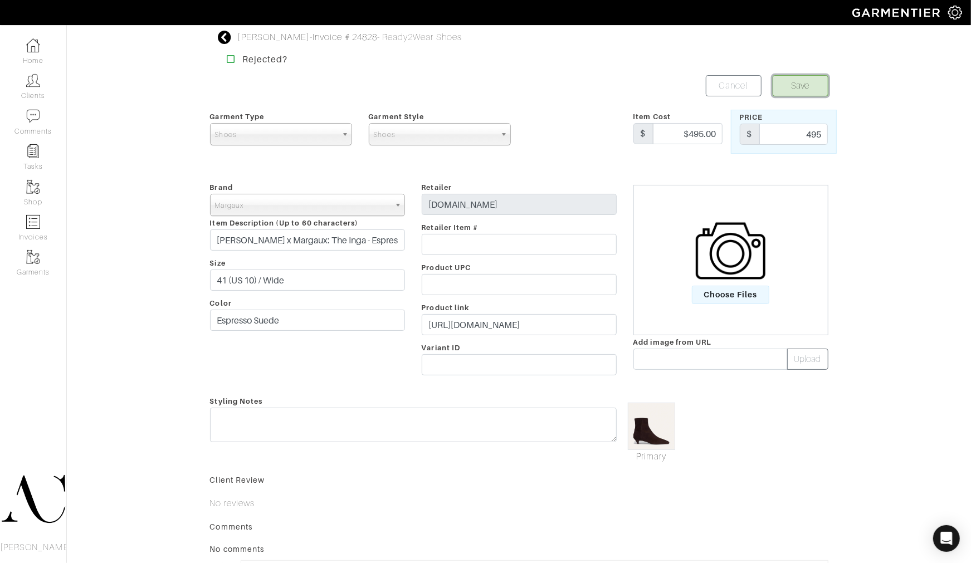
click at [797, 86] on button "Save" at bounding box center [801, 85] width 56 height 21
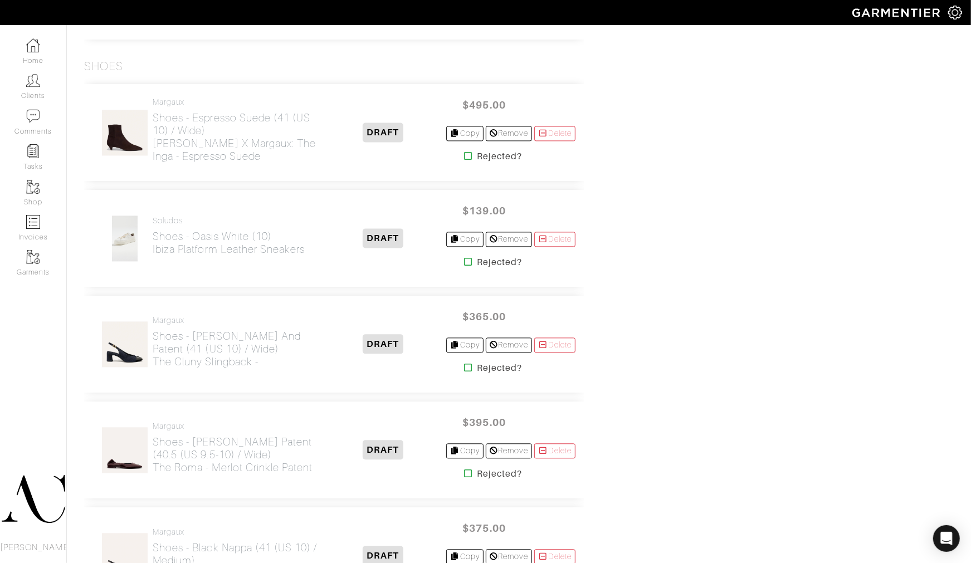
scroll to position [1547, 0]
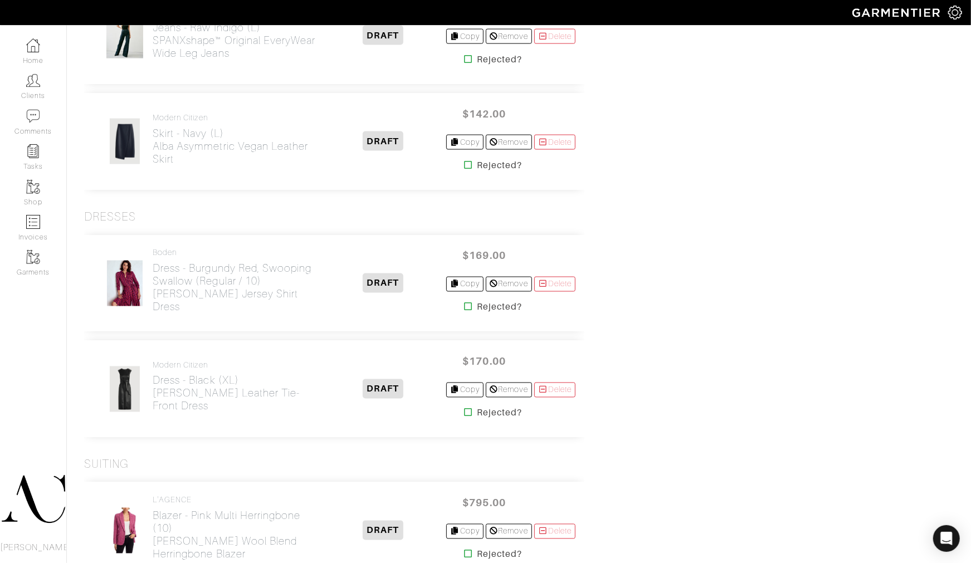
scroll to position [1177, 0]
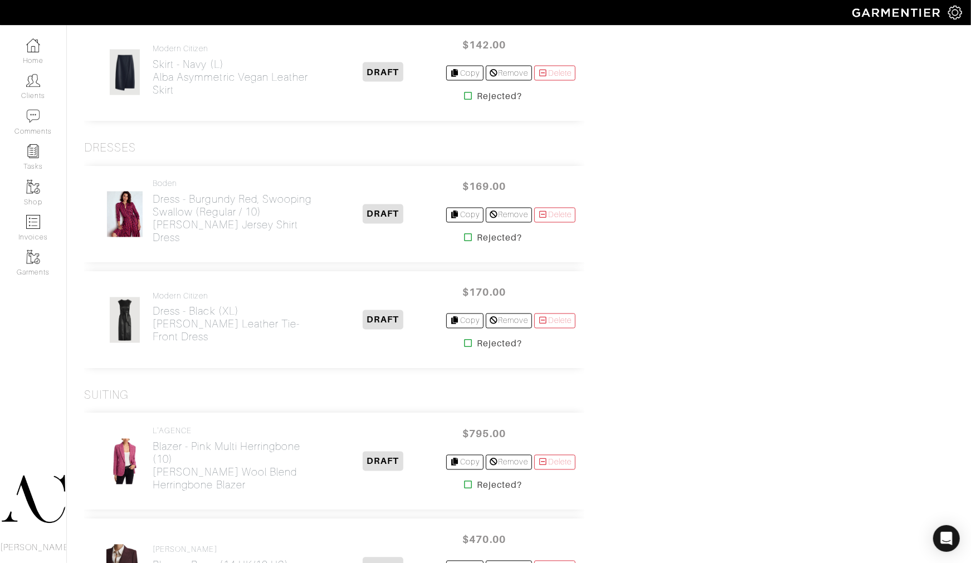
scroll to position [1239, 0]
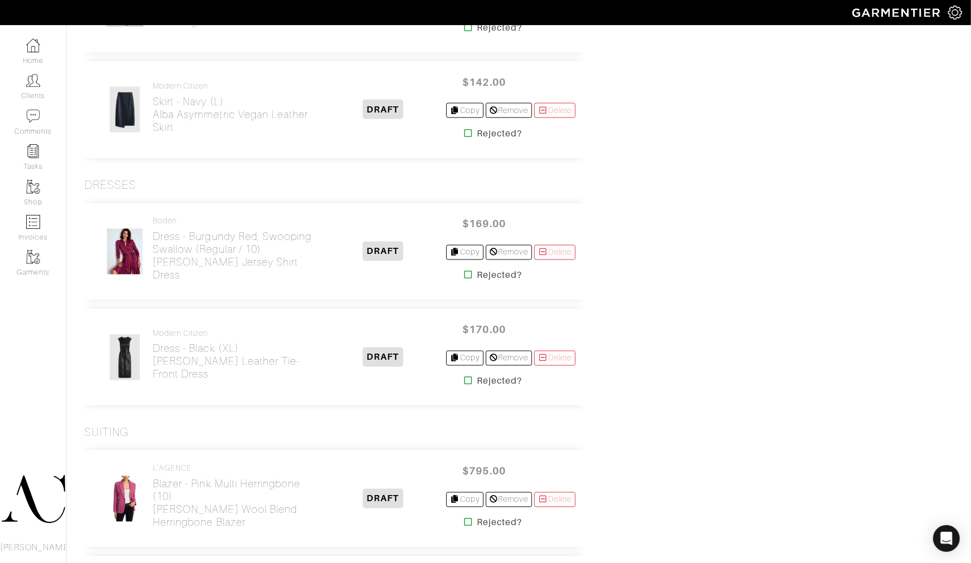
scroll to position [1574, 0]
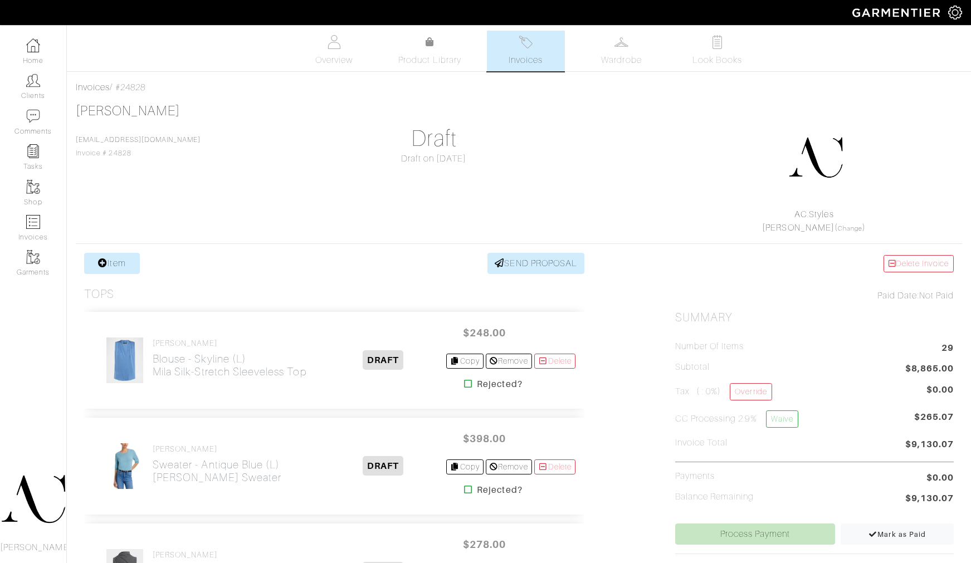
scroll to position [1680, 0]
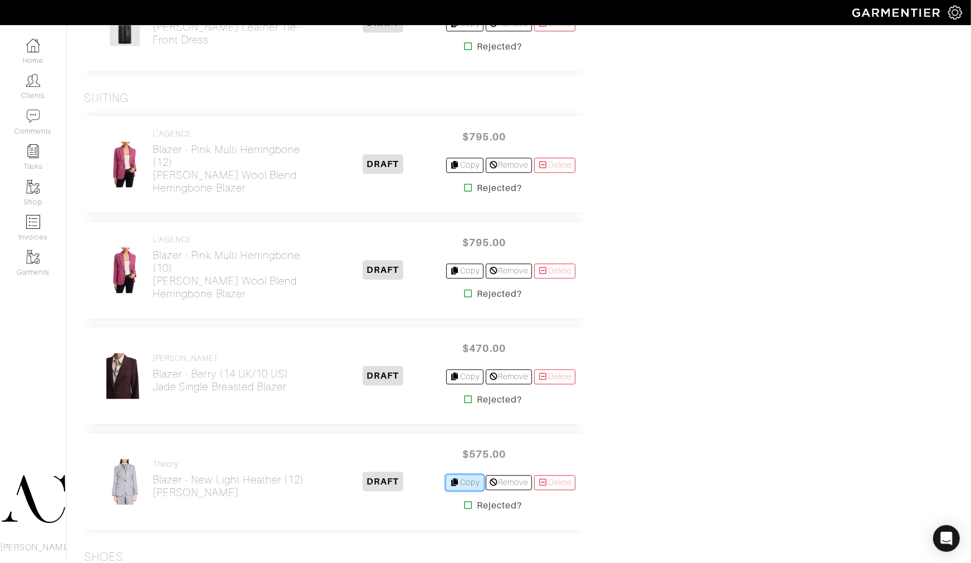
click at [453, 485] on link "Copy" at bounding box center [464, 482] width 37 height 15
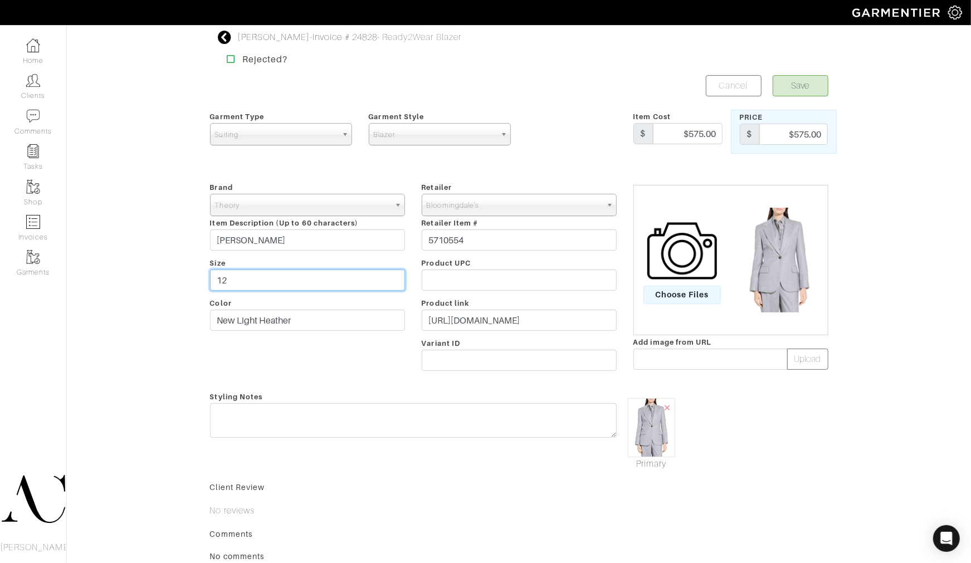
drag, startPoint x: 230, startPoint y: 277, endPoint x: 201, endPoint y: 286, distance: 30.1
click at [201, 286] on div "Juliette Dunlevy - Invoice # 24828 - Ready2Wear Blazer Rejected? Save Cancel Ga…" at bounding box center [485, 340] width 971 height 618
type input "10"
click at [799, 85] on button "Save" at bounding box center [801, 85] width 56 height 21
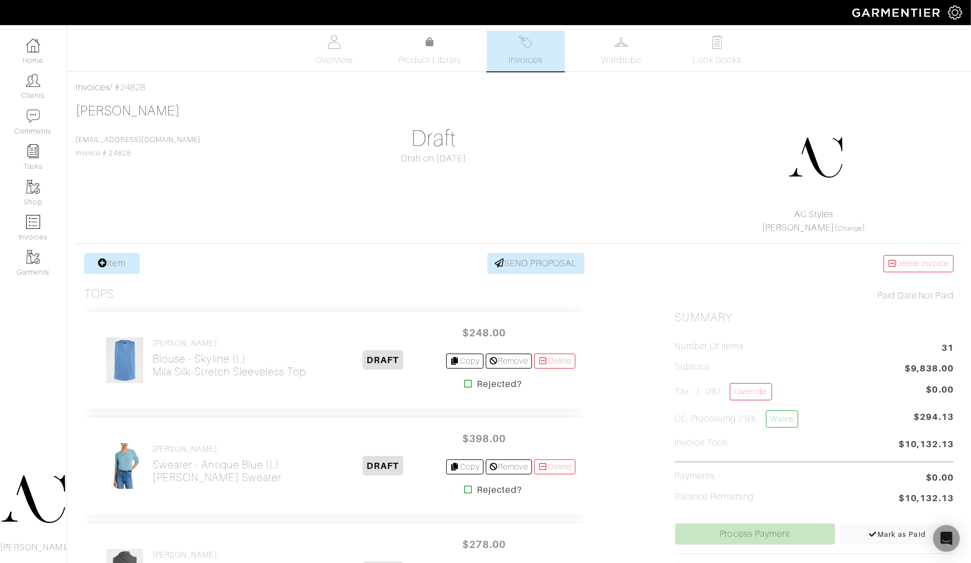
scroll to position [2139, 0]
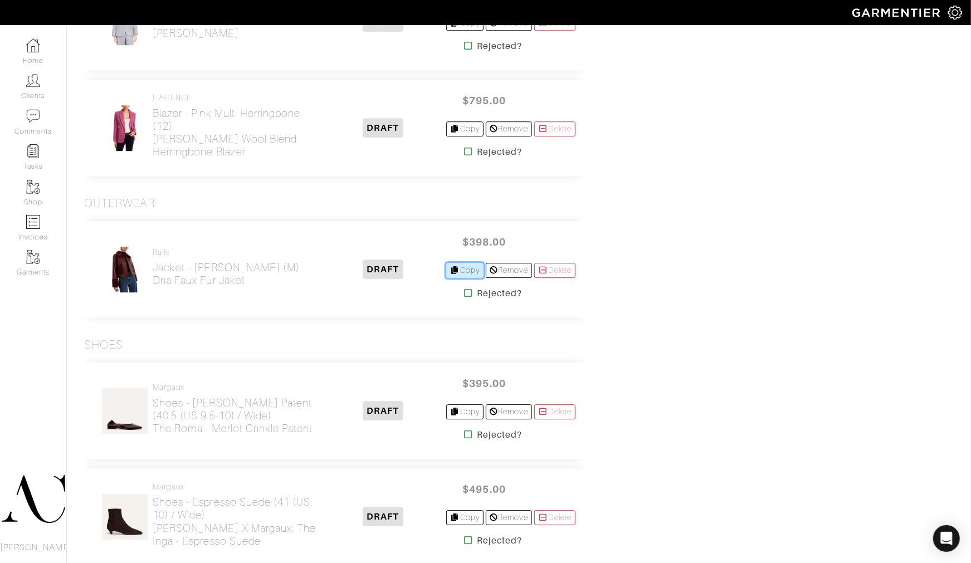
click at [450, 269] on icon at bounding box center [455, 270] width 10 height 8
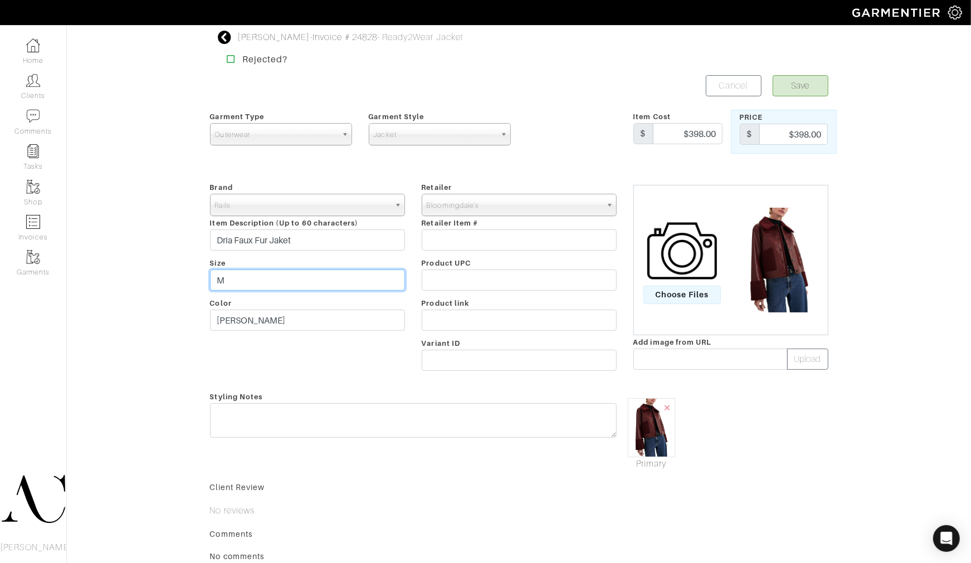
drag, startPoint x: 234, startPoint y: 282, endPoint x: 217, endPoint y: 284, distance: 16.9
click at [217, 284] on input "M" at bounding box center [307, 280] width 195 height 21
type input "L"
click at [811, 79] on button "Save" at bounding box center [801, 85] width 56 height 21
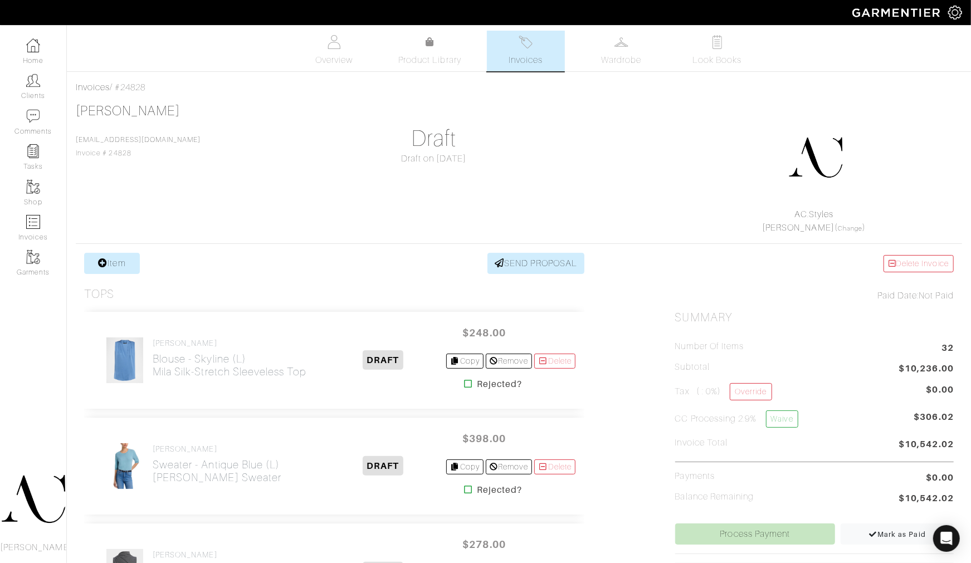
scroll to position [1574, 0]
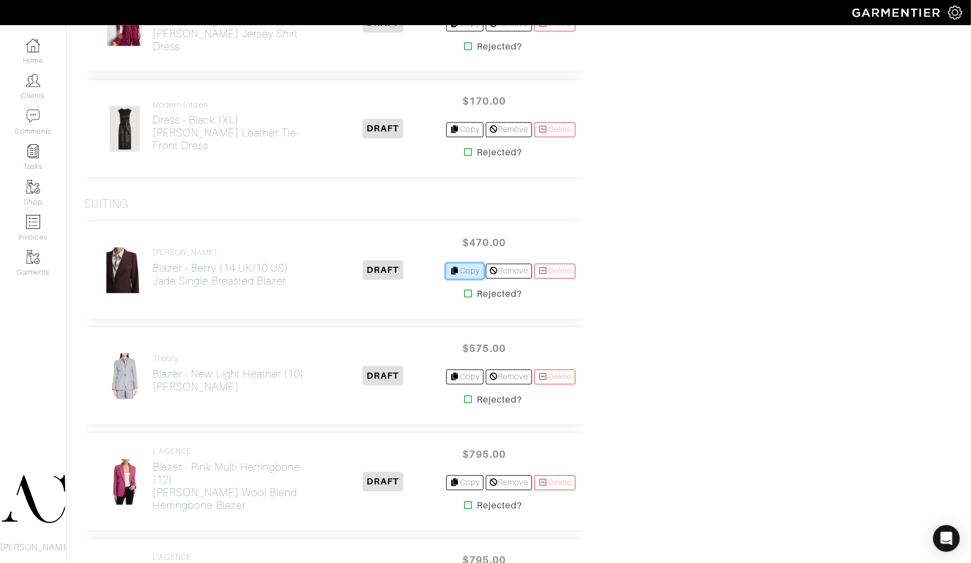
click at [463, 274] on link "Copy" at bounding box center [464, 271] width 37 height 15
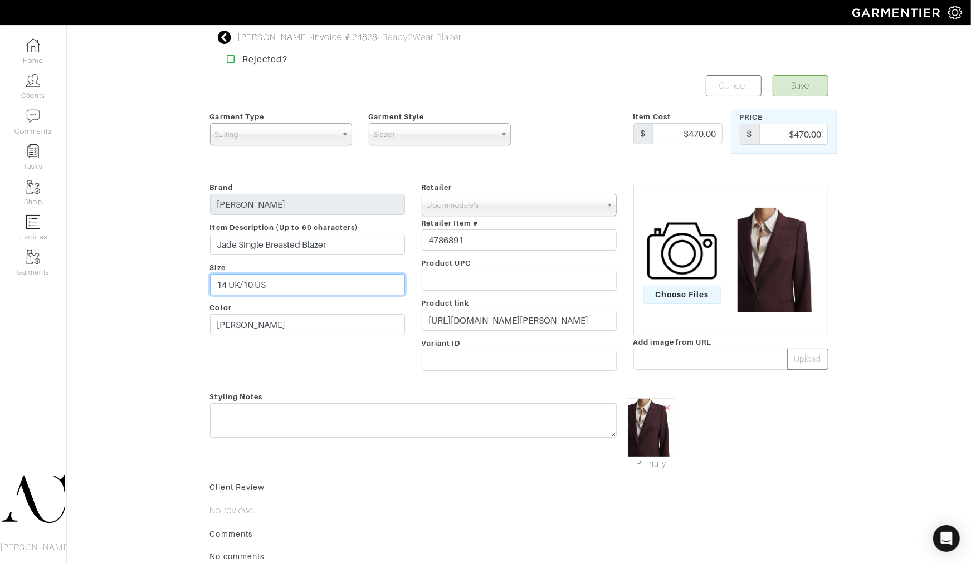
click at [226, 286] on input "14 UK/10 US" at bounding box center [307, 284] width 195 height 21
click at [248, 288] on input "16 UK/10 US" at bounding box center [307, 284] width 195 height 21
type input "16 UK/12 US"
click at [809, 91] on button "Save" at bounding box center [801, 85] width 56 height 21
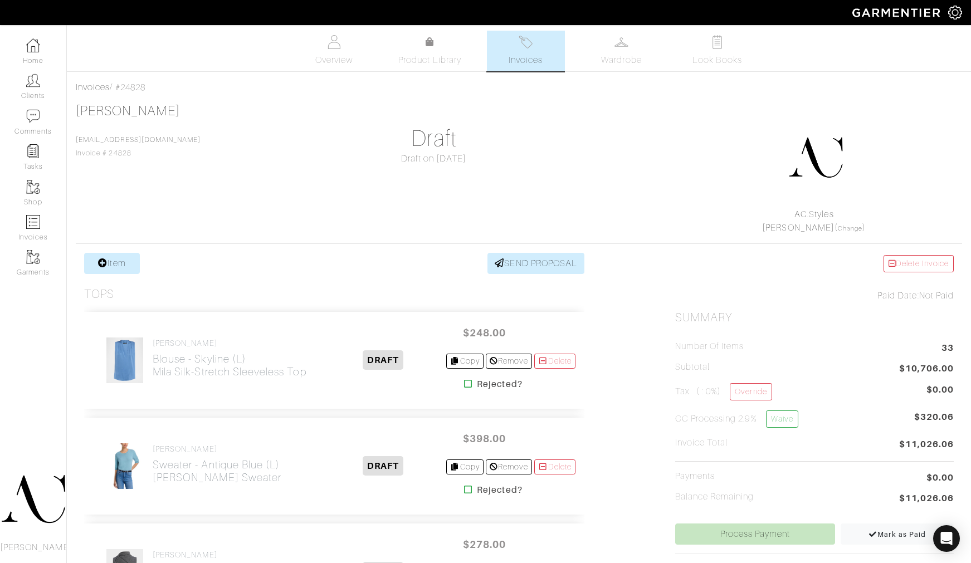
scroll to position [1680, 0]
